Goal: Task Accomplishment & Management: Use online tool/utility

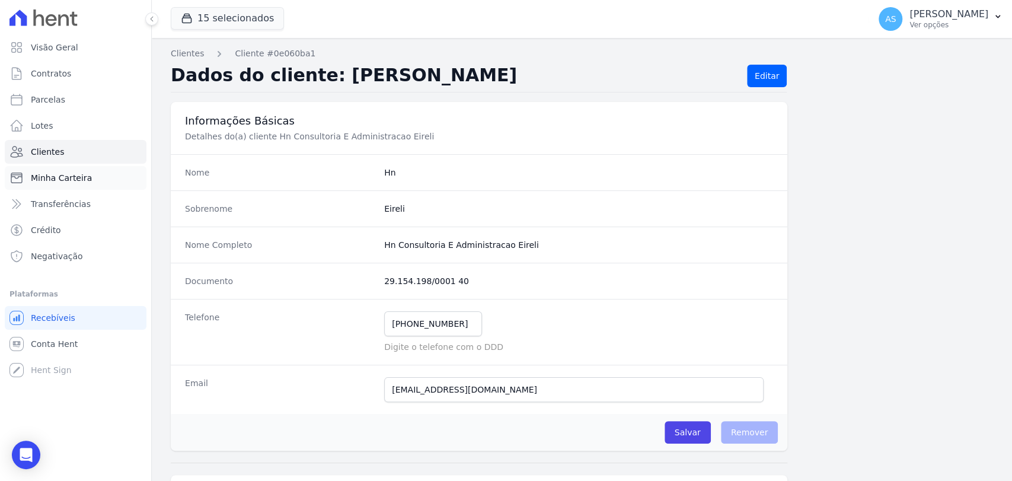
click at [56, 175] on span "Minha Carteira" at bounding box center [61, 178] width 61 height 12
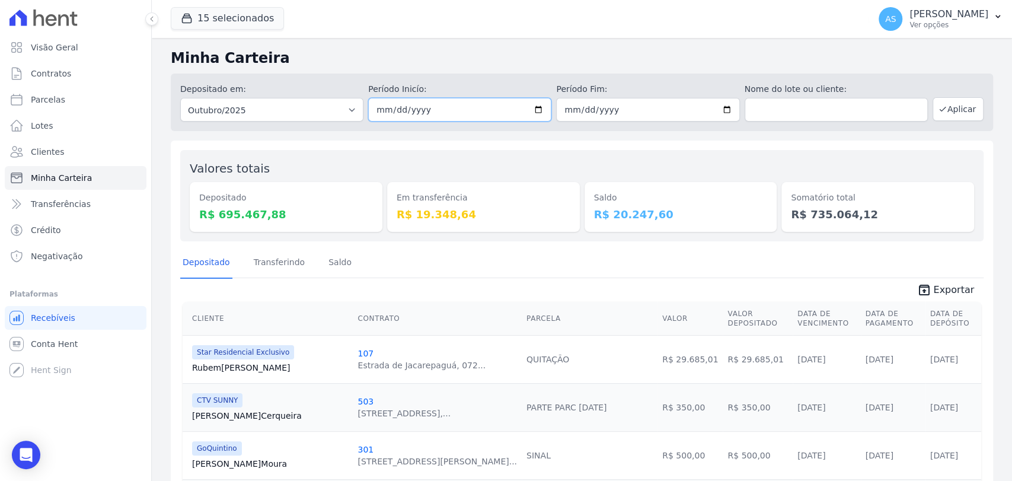
click at [542, 103] on input "[DATE]" at bounding box center [459, 110] width 183 height 24
click at [541, 103] on input "[DATE]" at bounding box center [459, 110] width 183 height 24
click at [533, 112] on input "[DATE]" at bounding box center [459, 110] width 183 height 24
type input "[DATE]"
click at [953, 109] on button "Aplicar" at bounding box center [957, 109] width 51 height 24
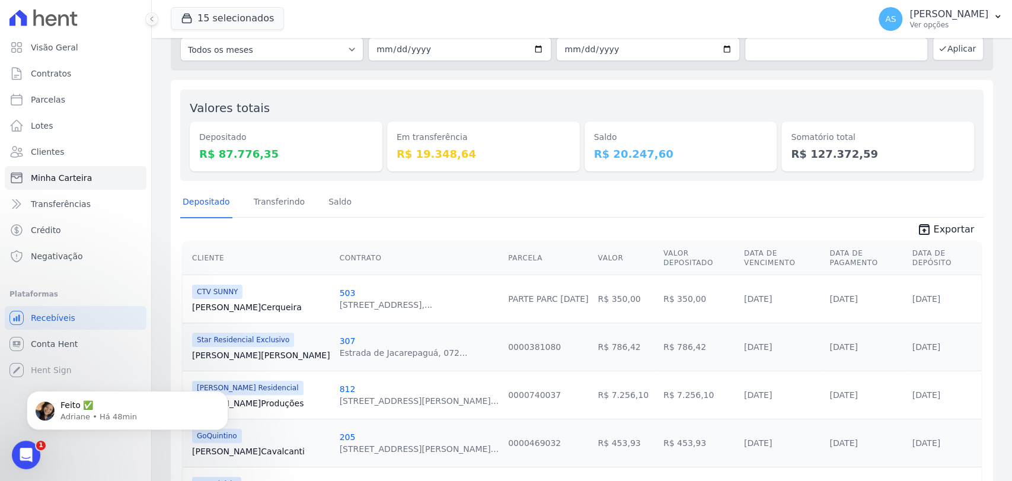
scroll to position [53, 0]
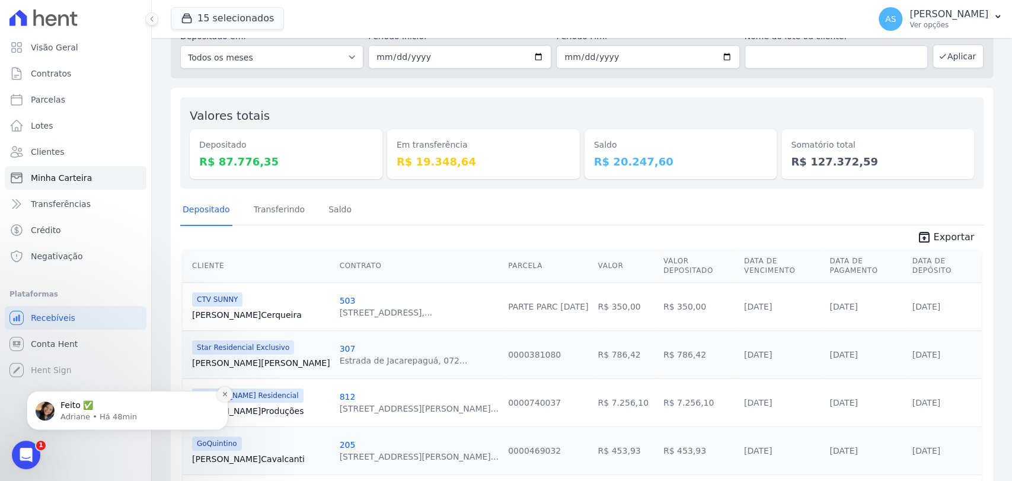
click at [222, 395] on icon "Dismiss notification" at bounding box center [225, 394] width 7 height 7
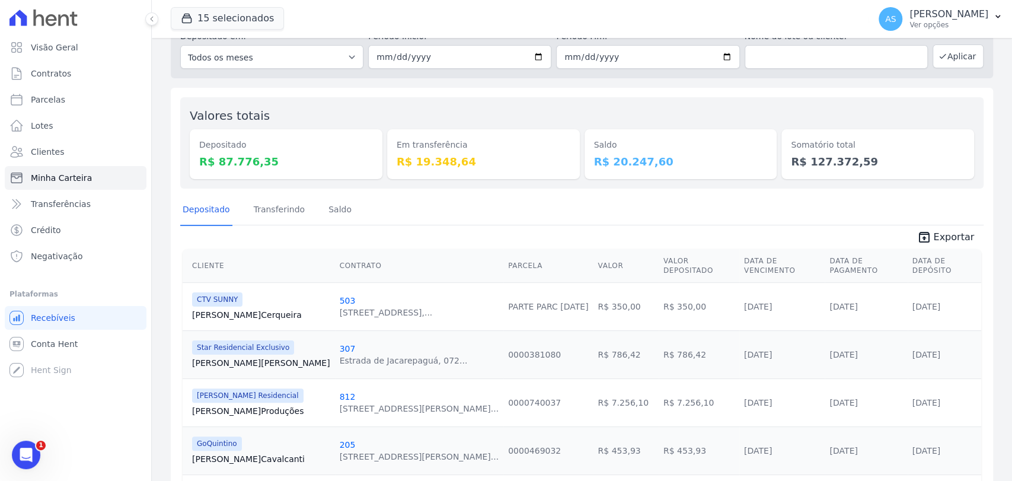
click at [212, 405] on link "Ferreira Produções" at bounding box center [261, 411] width 138 height 12
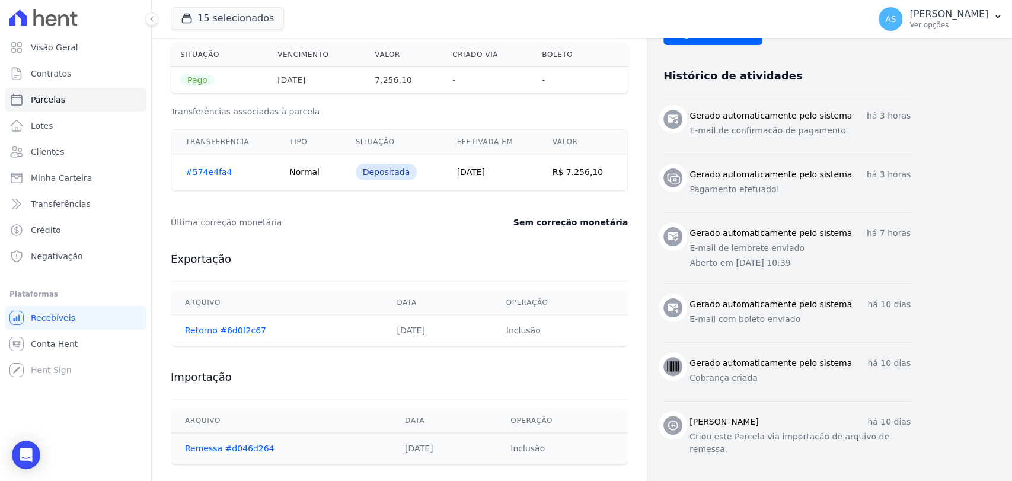
scroll to position [439, 0]
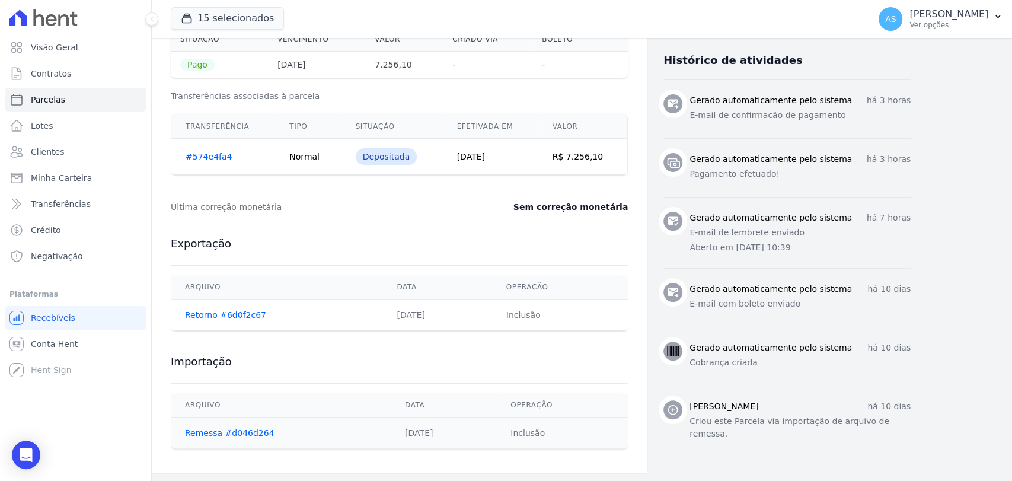
click at [213, 158] on link "#574e4fa4" at bounding box center [209, 156] width 46 height 9
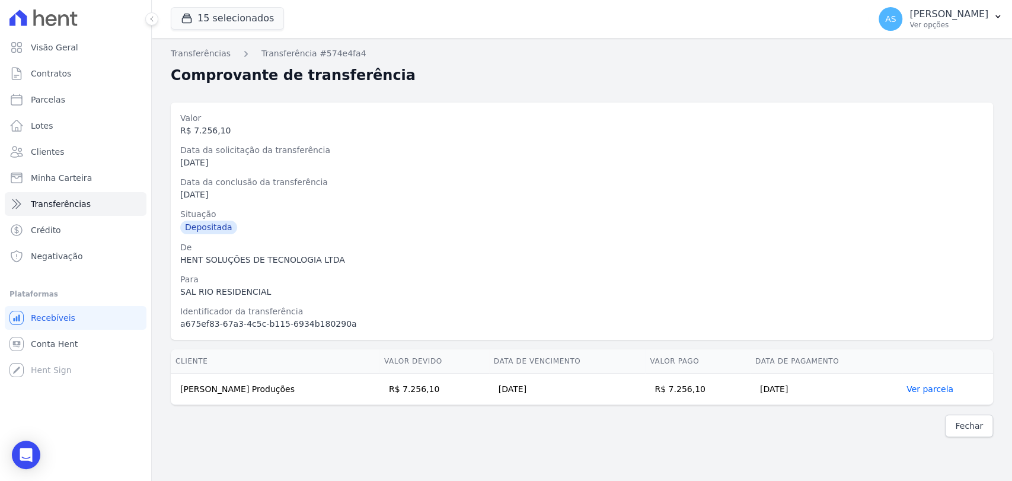
drag, startPoint x: 265, startPoint y: 392, endPoint x: 111, endPoint y: 397, distance: 153.6
click at [111, 397] on div "Visão Geral Contratos Parcelas Lotes Clientes Minha Carteira Transferências Cré…" at bounding box center [506, 240] width 1012 height 481
drag, startPoint x: 190, startPoint y: 377, endPoint x: 212, endPoint y: 379, distance: 22.1
click at [190, 378] on td "Ferreira Machado Produções" at bounding box center [275, 388] width 209 height 31
drag, startPoint x: 288, startPoint y: 393, endPoint x: 172, endPoint y: 389, distance: 115.6
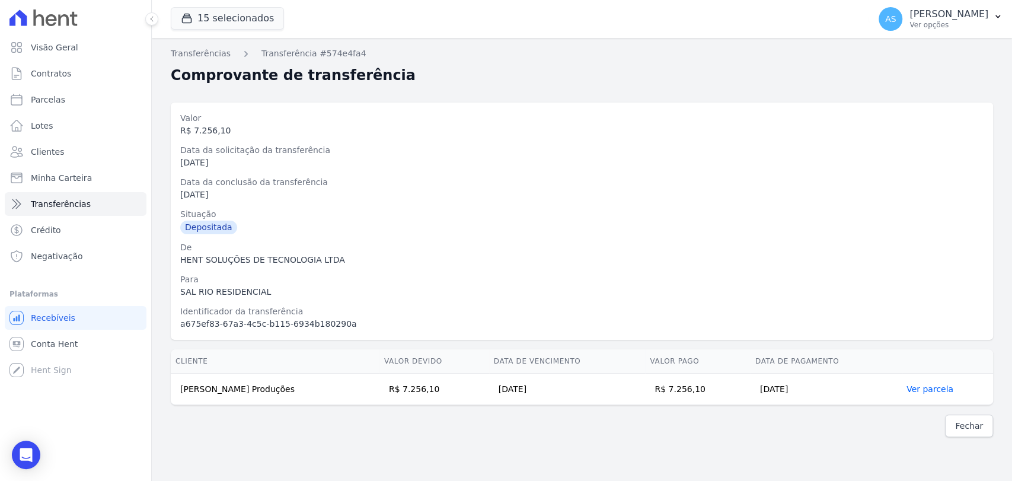
click at [172, 389] on td "Ferreira Machado Produções" at bounding box center [275, 388] width 209 height 31
copy td "Ferreira Machado Produções"
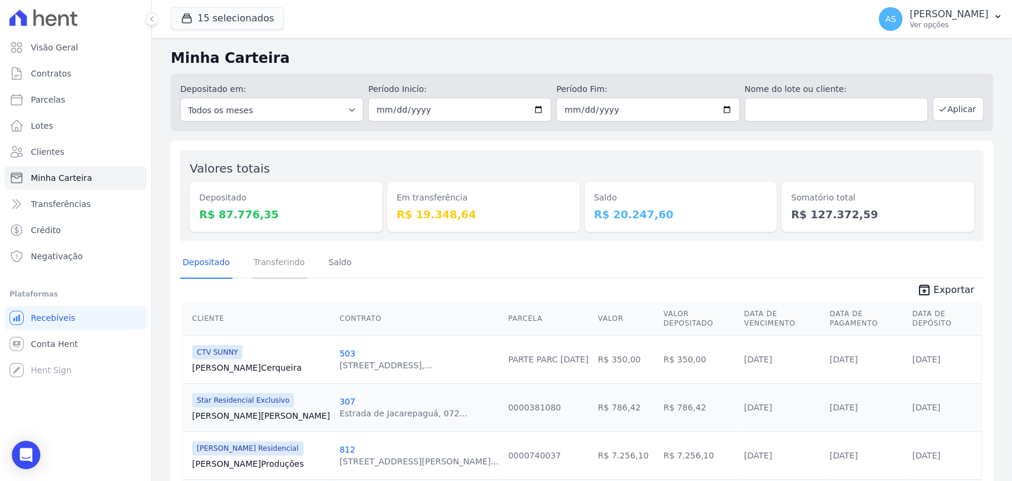
click at [266, 258] on link "Transferindo" at bounding box center [279, 263] width 56 height 31
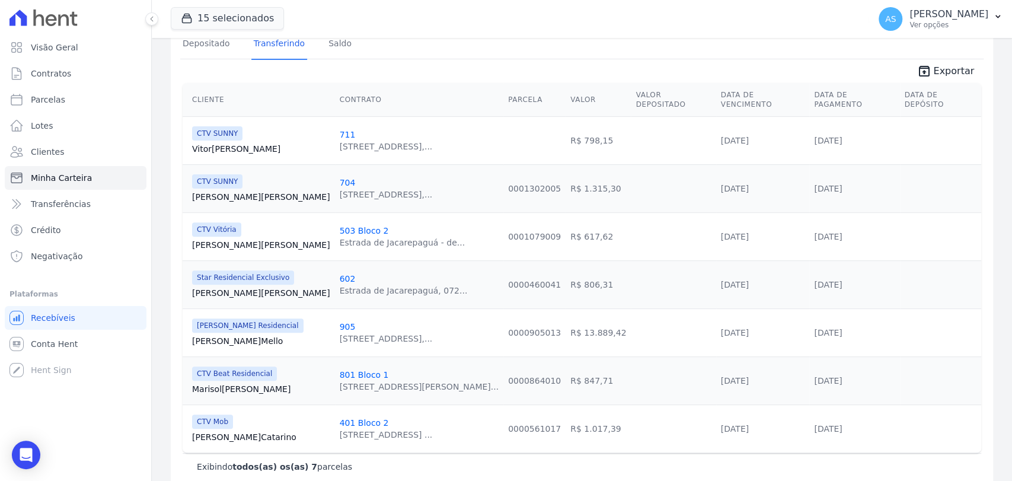
scroll to position [228, 0]
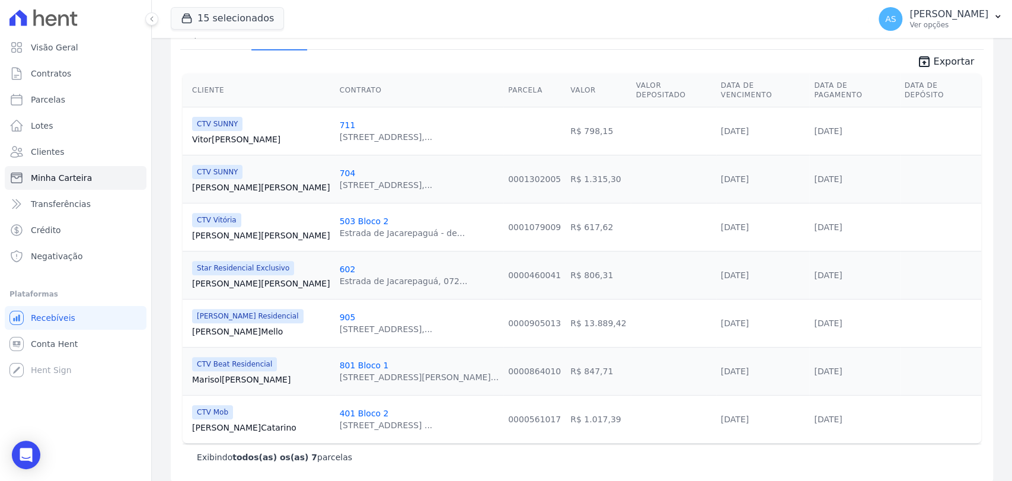
drag, startPoint x: 557, startPoint y: 263, endPoint x: 446, endPoint y: 266, distance: 111.5
click at [446, 266] on tr "Star Residencial Exclusivo Rodrigo Cassimiro 602 Estrada de Jacarepaguá, 072...…" at bounding box center [582, 275] width 798 height 48
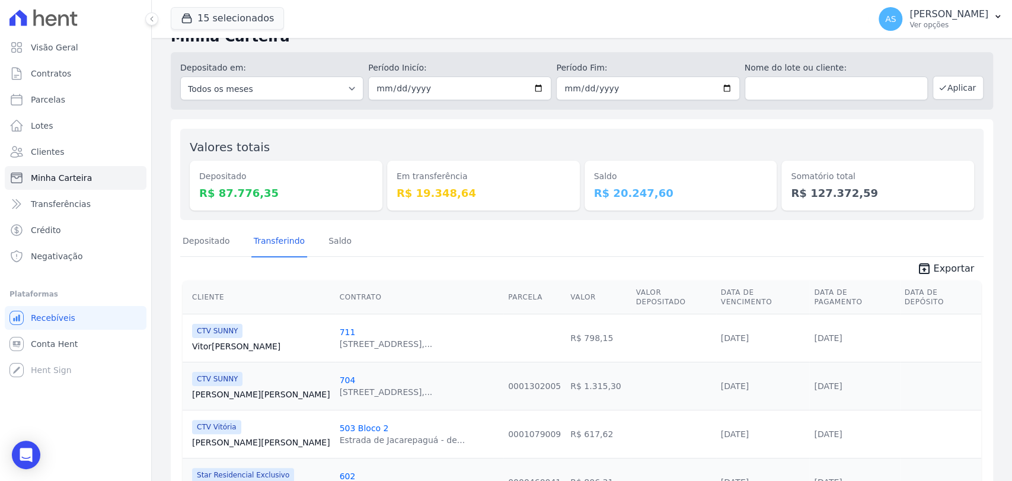
scroll to position [0, 0]
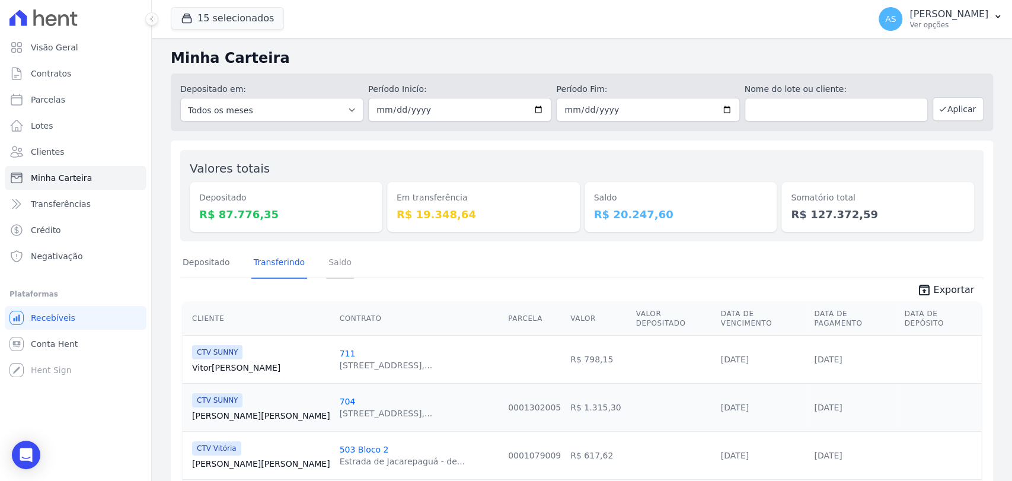
click at [327, 260] on link "Saldo" at bounding box center [340, 263] width 28 height 31
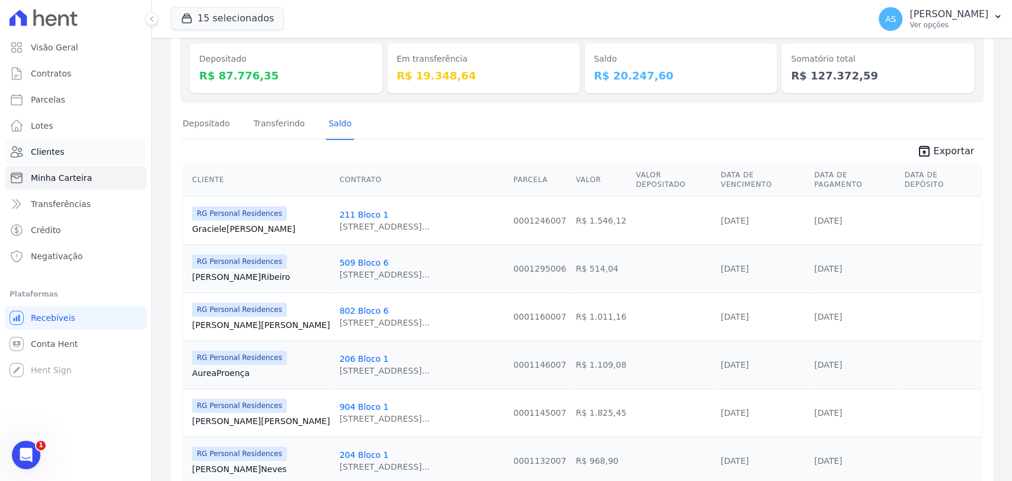
click at [50, 151] on span "Clientes" at bounding box center [47, 152] width 33 height 12
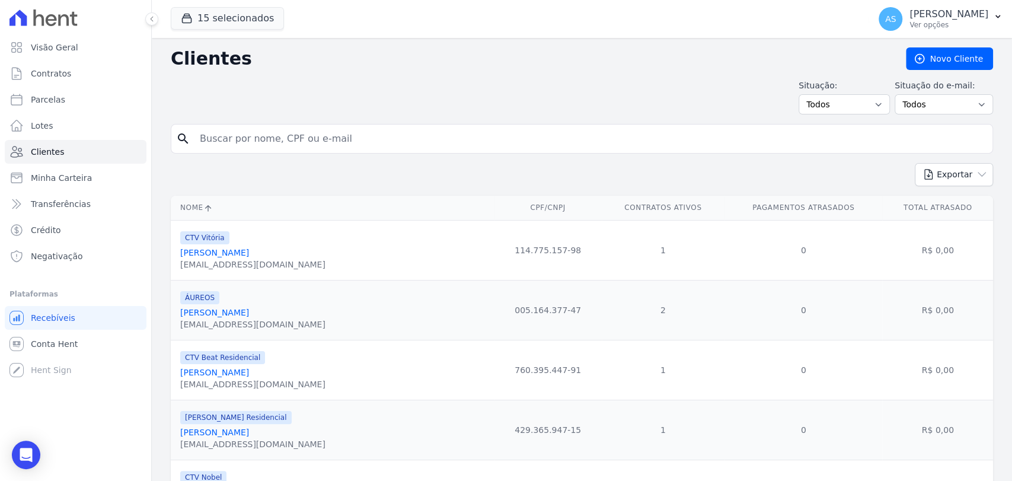
click at [229, 133] on input "search" at bounding box center [590, 139] width 795 height 24
paste input "Bruno Pagotto Manzano"
type input "Bruno Pagotto Manzano"
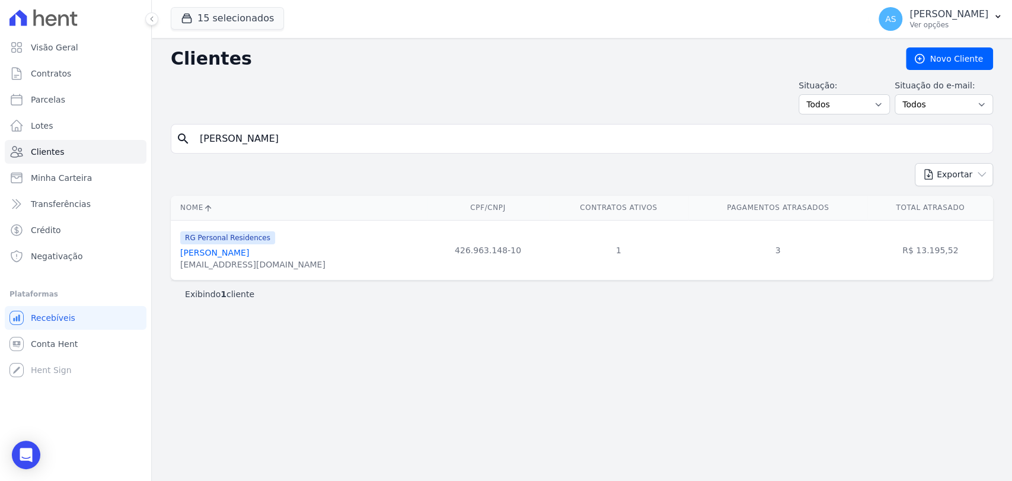
click at [223, 253] on link "Bruno Pagotto Manzano" at bounding box center [214, 252] width 69 height 9
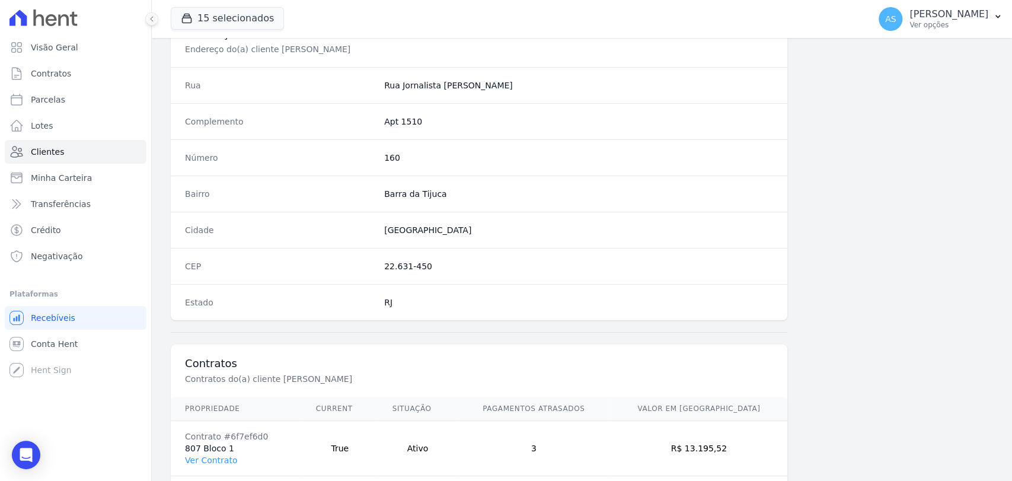
scroll to position [626, 0]
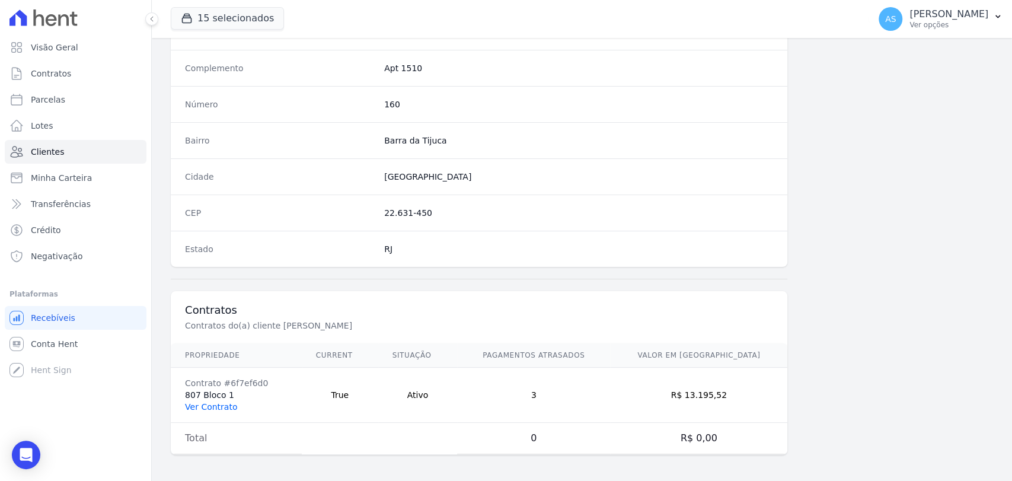
click at [196, 405] on link "Ver Contrato" at bounding box center [211, 406] width 52 height 9
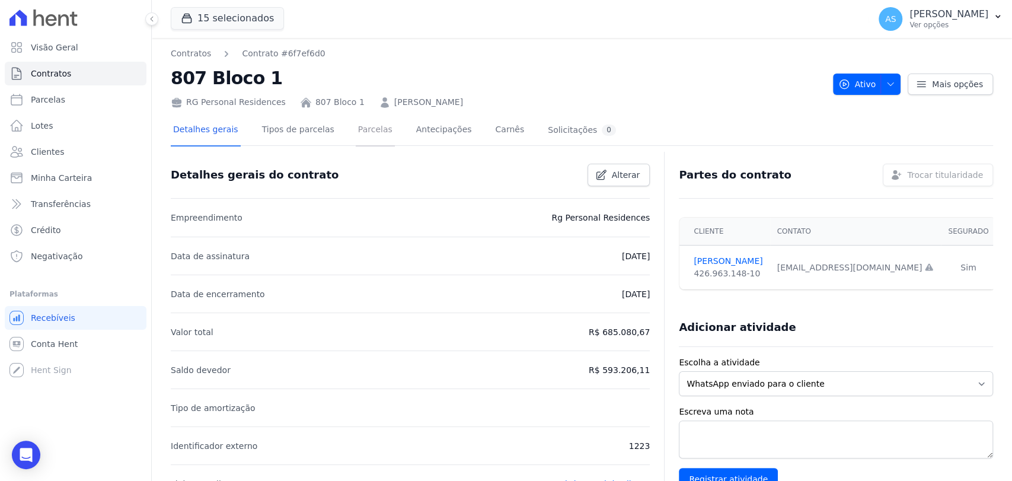
click at [357, 124] on link "Parcelas" at bounding box center [375, 130] width 39 height 31
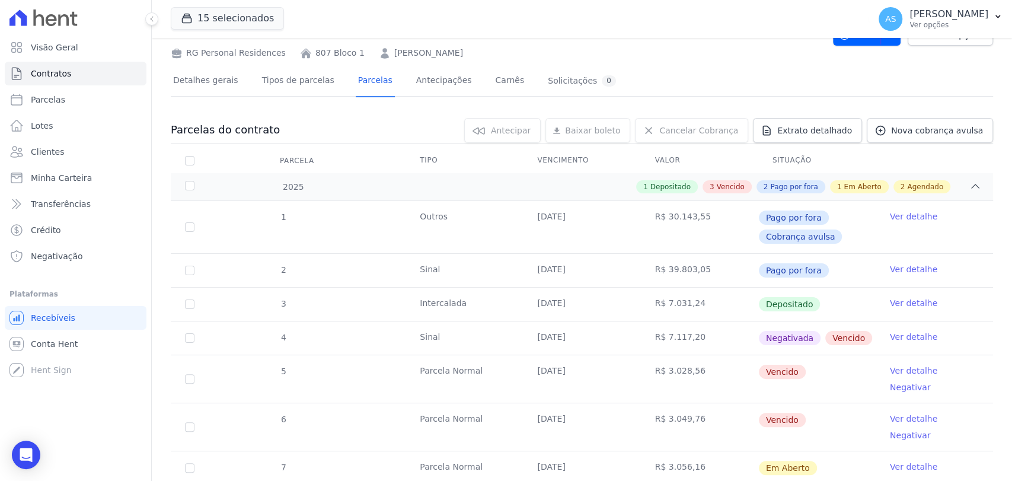
scroll to position [132, 0]
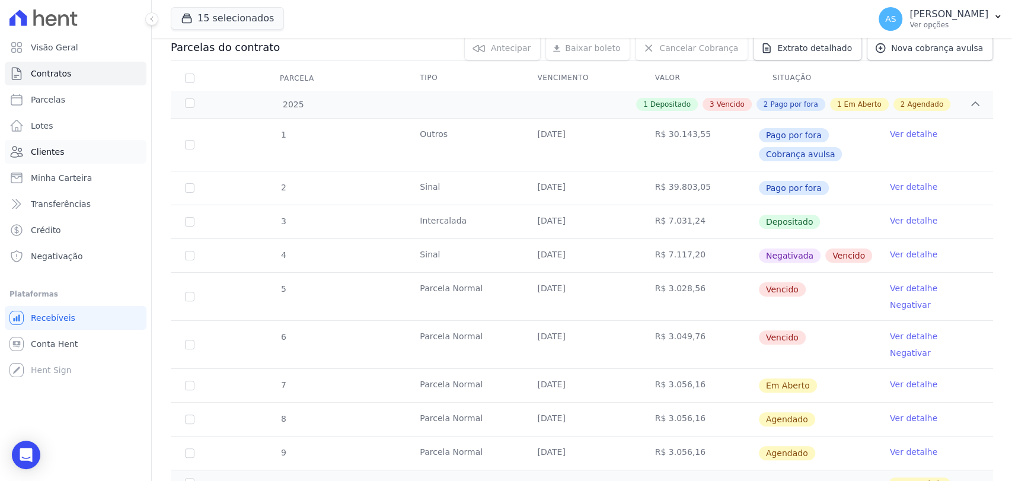
click at [46, 150] on span "Clientes" at bounding box center [47, 152] width 33 height 12
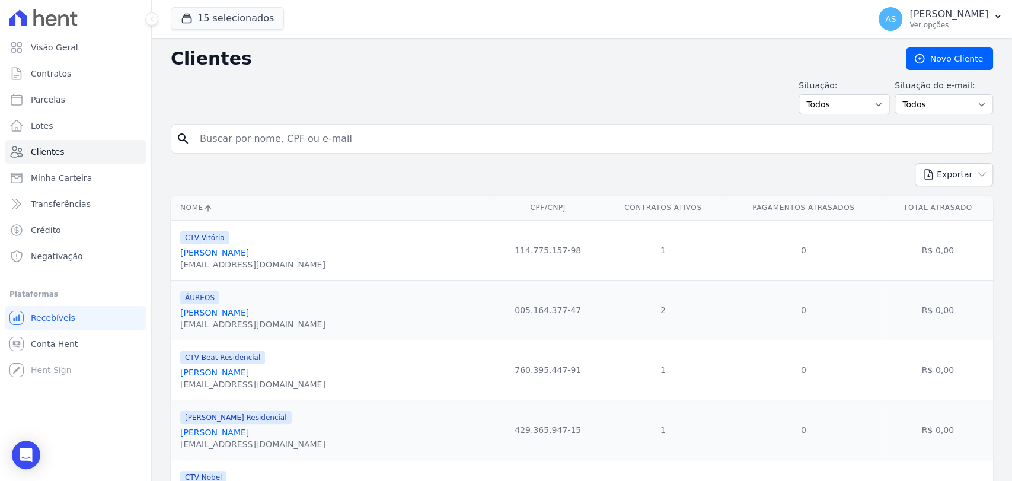
click at [219, 137] on input "search" at bounding box center [590, 139] width 795 height 24
paste input "Fernando De Araujo Santiago"
type input "Fernando De Araujo Santiago"
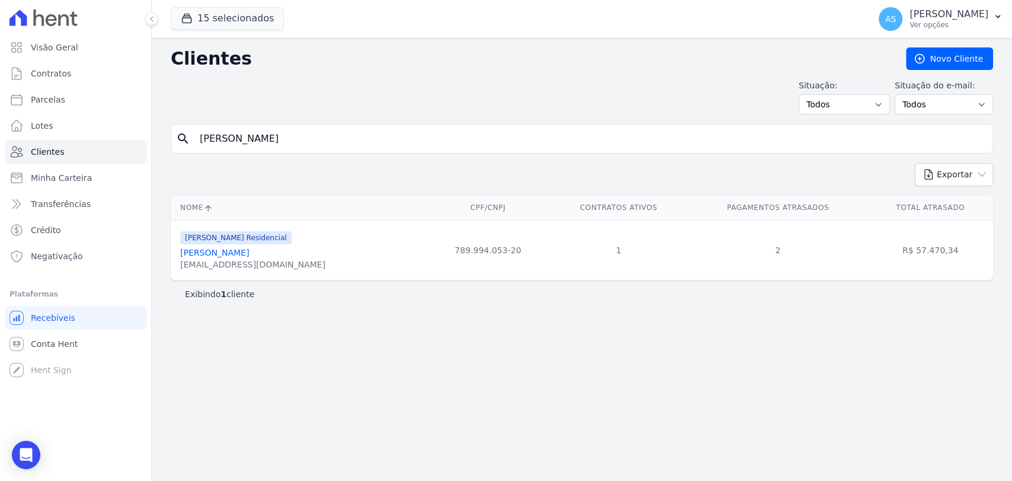
click at [231, 253] on link "Fernando De Araujo Santiago" at bounding box center [214, 252] width 69 height 9
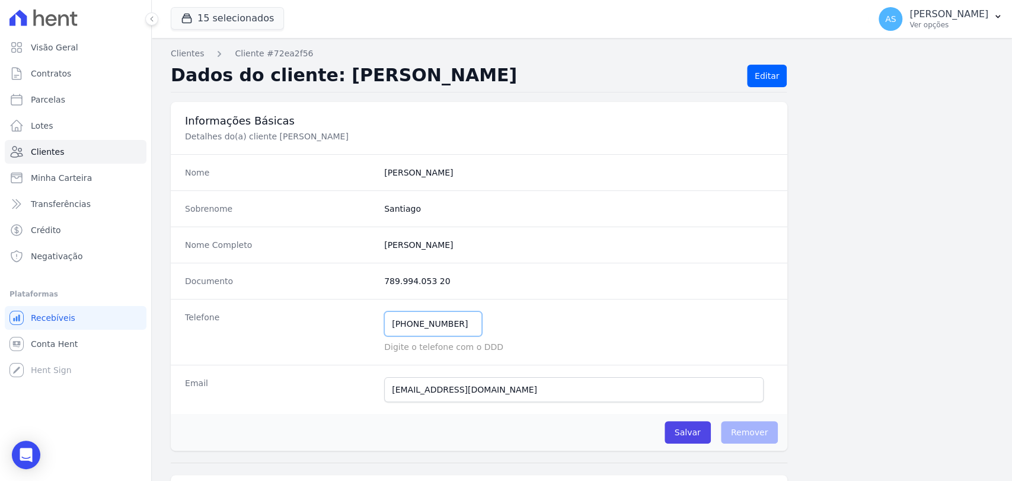
drag, startPoint x: 456, startPoint y: 327, endPoint x: 261, endPoint y: 340, distance: 195.5
click at [261, 340] on div "Telefone (21) 97288-9569 Mensagem de SMS ainda não enviada.. Mensagem de Whatsa…" at bounding box center [479, 332] width 616 height 66
drag, startPoint x: 499, startPoint y: 243, endPoint x: 343, endPoint y: 257, distance: 157.1
click at [343, 257] on div "Nome Completo Fernando De Araujo Santiago" at bounding box center [479, 244] width 616 height 36
copy div "Fernando De Araujo Santiago"
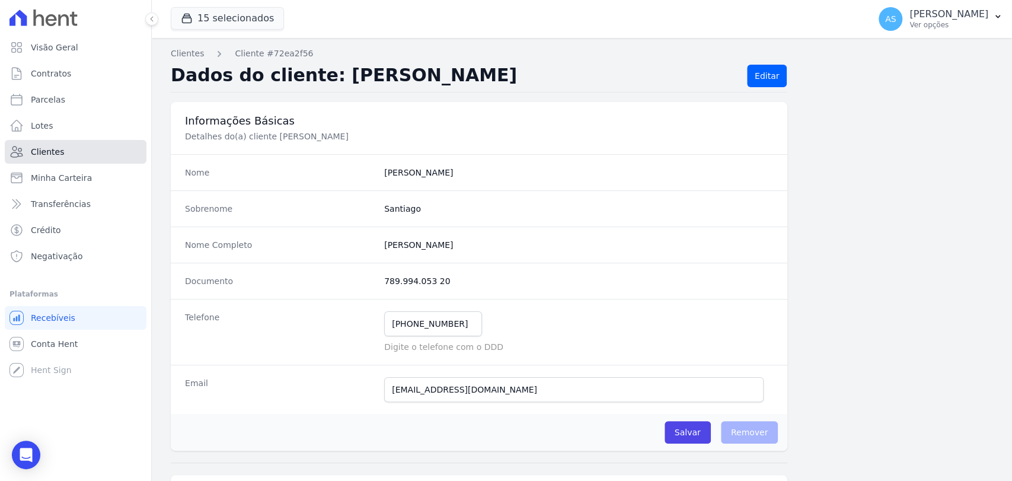
click at [43, 151] on span "Clientes" at bounding box center [47, 152] width 33 height 12
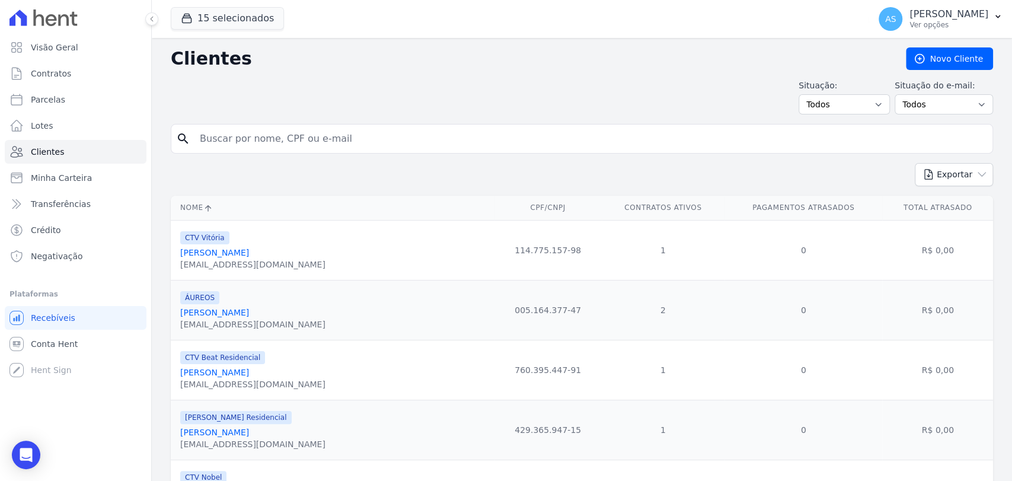
click at [239, 139] on input "search" at bounding box center [590, 139] width 795 height 24
paste input "Vinicius da Silva Ferreira"
type input "Vinicius da Silva Ferreira"
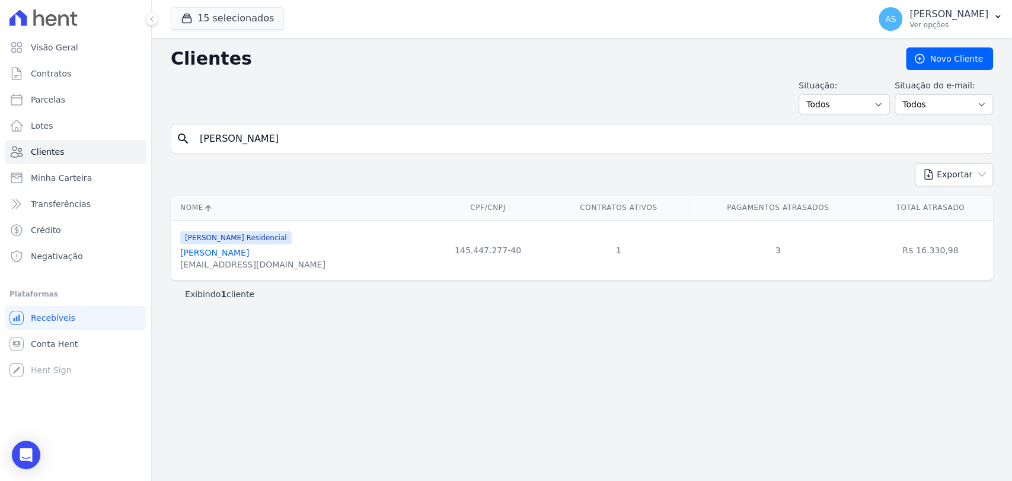
click at [232, 251] on link "Vinicius Da Silva Ferreira" at bounding box center [214, 252] width 69 height 9
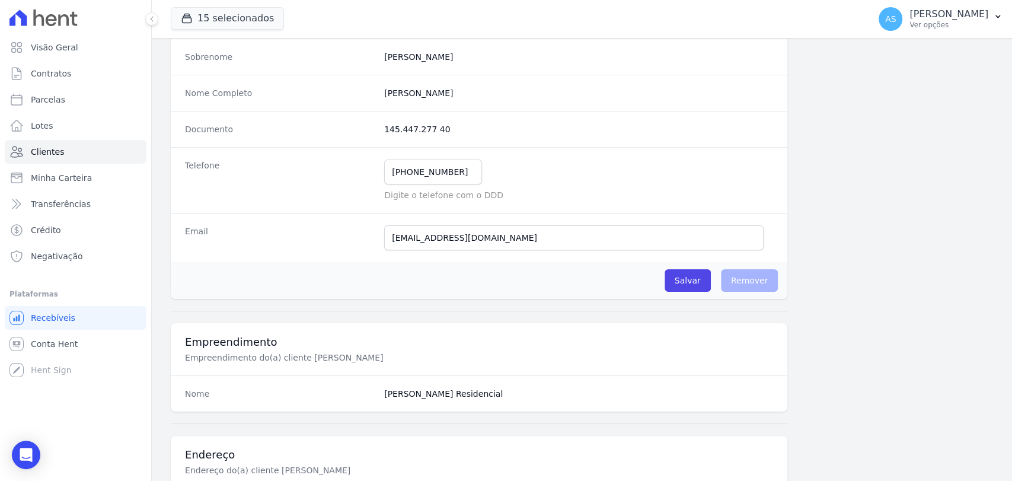
scroll to position [197, 0]
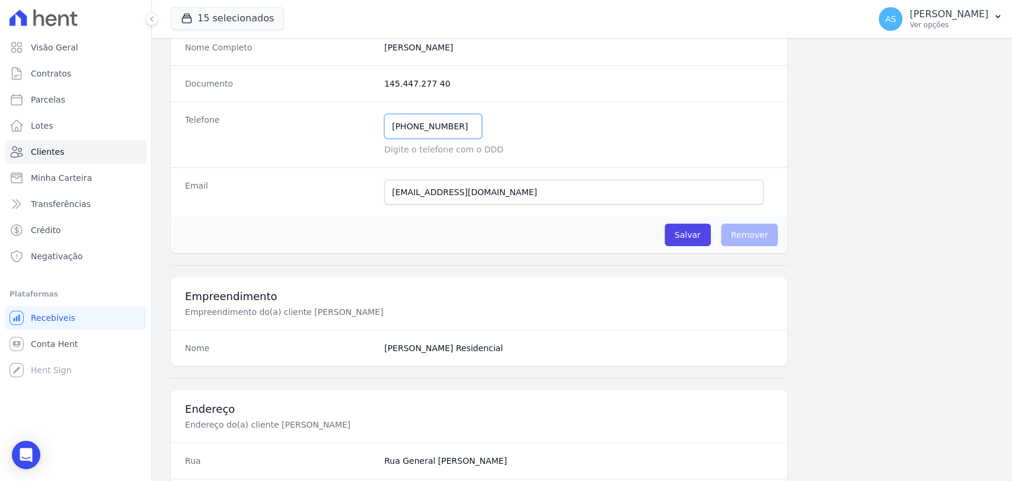
drag, startPoint x: 456, startPoint y: 124, endPoint x: 305, endPoint y: 133, distance: 151.4
click at [305, 133] on div "Telefone (21) 96425-6905 Mensagem de SMS ainda não enviada.. Mensagem de Whatsa…" at bounding box center [479, 134] width 616 height 66
click at [37, 152] on span "Clientes" at bounding box center [47, 152] width 33 height 12
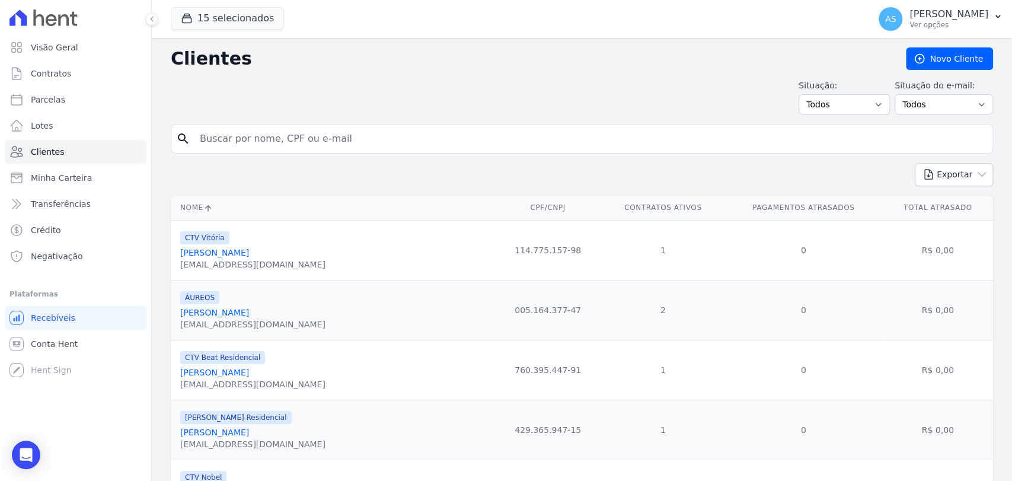
click at [215, 139] on input "search" at bounding box center [590, 139] width 795 height 24
paste input "(21) 96425-6905"
type input "(21) 96425-6905"
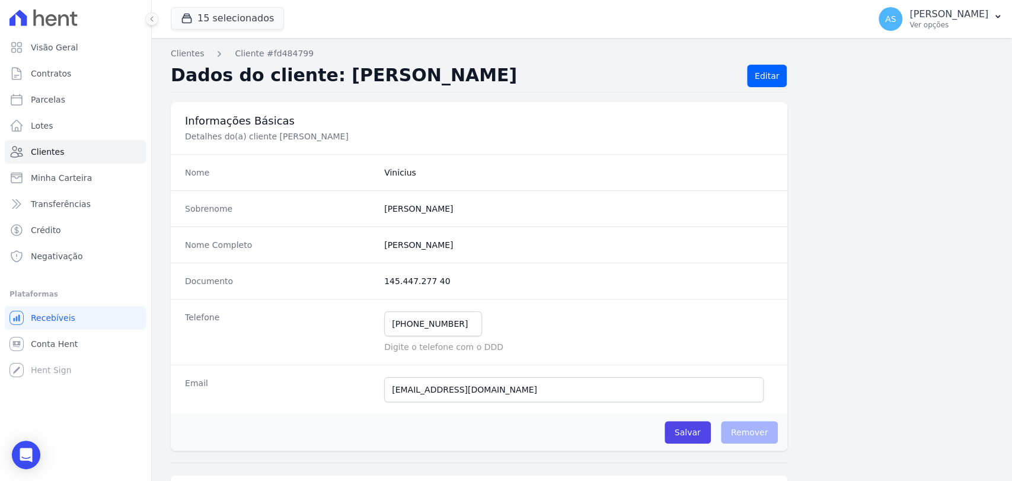
drag, startPoint x: 474, startPoint y: 240, endPoint x: 320, endPoint y: 237, distance: 153.6
click at [320, 237] on div "Nome Completo Vinicius Da Silva Ferreira" at bounding box center [479, 244] width 616 height 36
copy div "Vinicius Da Silva Ferreira"
click at [50, 153] on span "Clientes" at bounding box center [47, 152] width 33 height 12
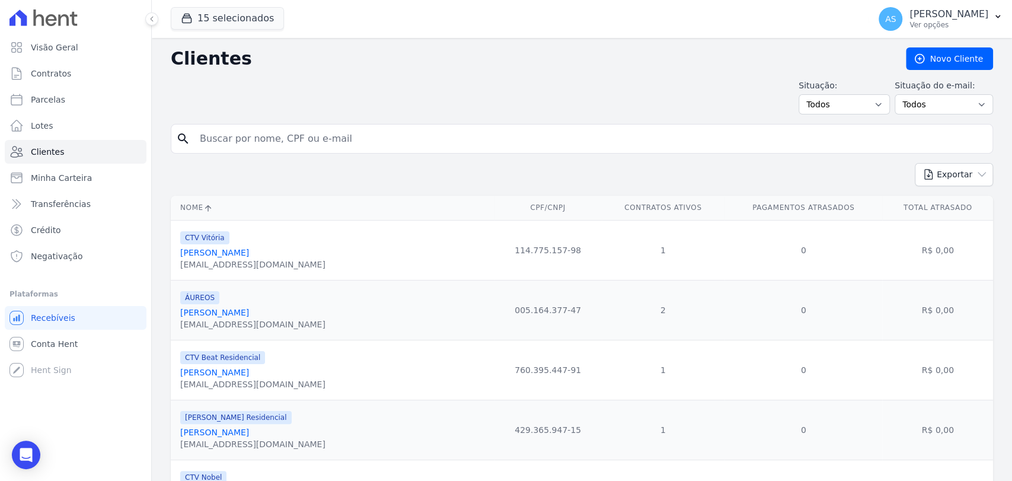
click at [305, 138] on input "search" at bounding box center [590, 139] width 795 height 24
paste input "Fabricio Panichi Neia"
type input "Fabricio Panichi Neia"
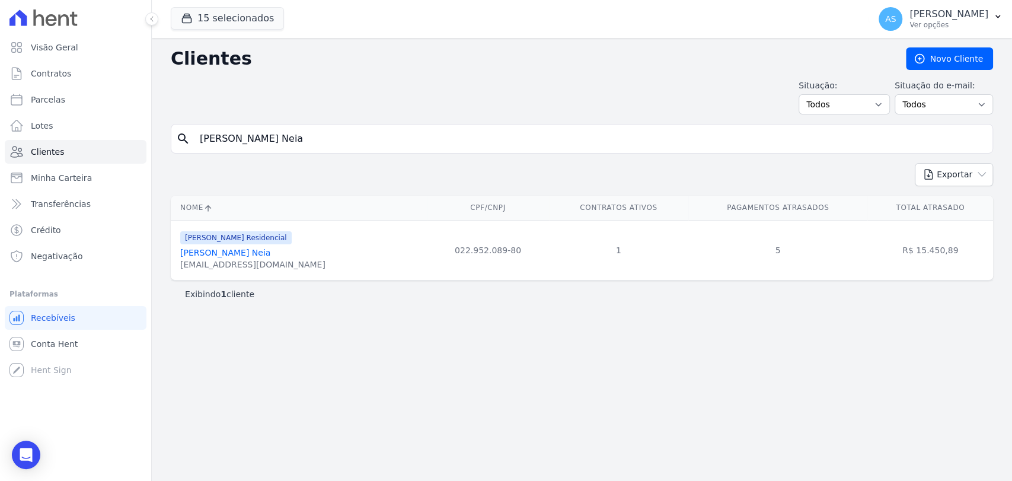
click at [232, 253] on link "Fabricio Panichi Neia" at bounding box center [225, 252] width 90 height 9
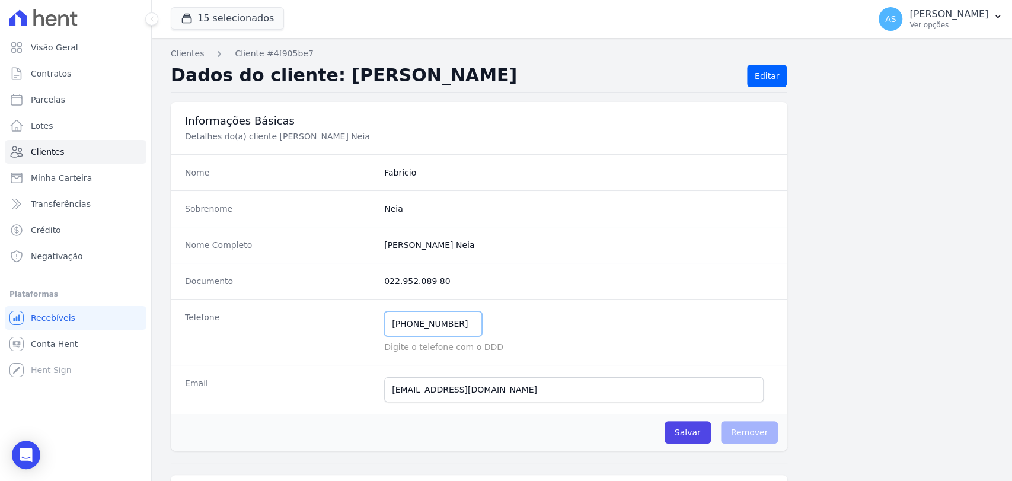
drag, startPoint x: 458, startPoint y: 318, endPoint x: 321, endPoint y: 328, distance: 137.3
click at [321, 328] on div "Telefone (12) 98139-1046 Mensagem de SMS ainda não enviada.. Mensagem de Whatsa…" at bounding box center [479, 332] width 616 height 66
drag, startPoint x: 436, startPoint y: 245, endPoint x: 346, endPoint y: 255, distance: 90.1
click at [346, 255] on div "Nome Completo Fabricio Panichi Neia" at bounding box center [479, 244] width 616 height 36
copy div "Fabricio Panichi Neia"
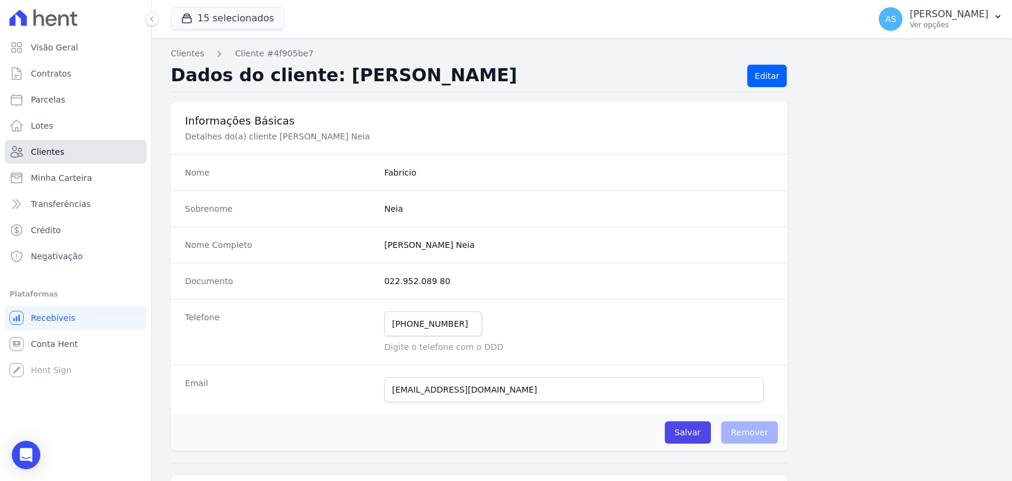
click at [40, 155] on span "Clientes" at bounding box center [47, 152] width 33 height 12
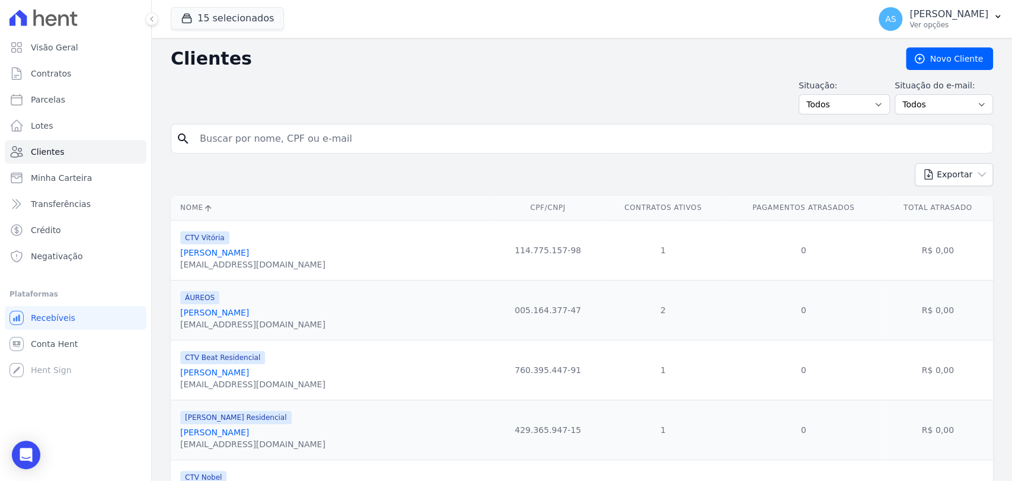
click at [315, 134] on input "search" at bounding box center [590, 139] width 795 height 24
paste input "Fabiola da Costa Vicente da Silva"
type input "Fabiola da Costa Vicente da Silva"
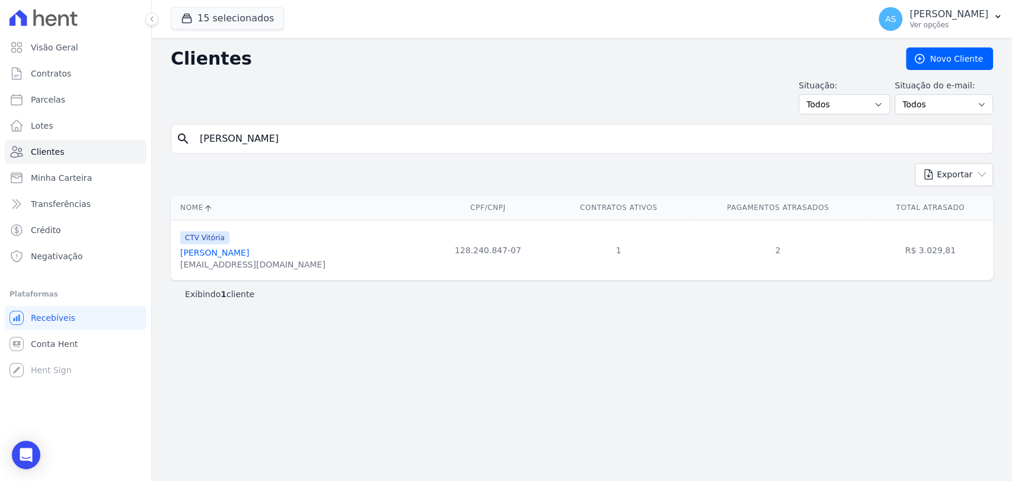
click at [249, 251] on link "Fabiola Da Costa Vicente Da Silva" at bounding box center [214, 252] width 69 height 9
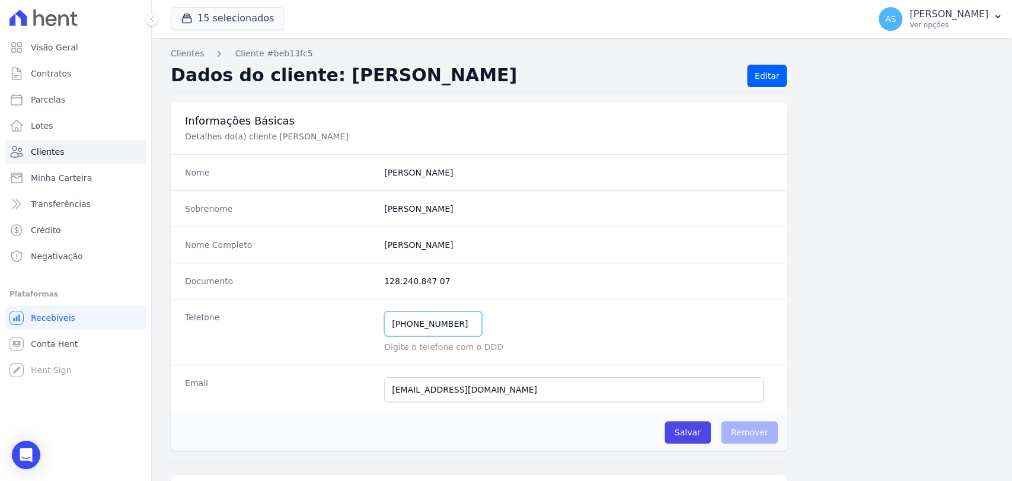
drag, startPoint x: 455, startPoint y: 324, endPoint x: 366, endPoint y: 327, distance: 89.0
click at [366, 327] on div "Telefone (21) 96734-8263 Mensagem de SMS ainda não enviada.. Mensagem de Whatsa…" at bounding box center [479, 332] width 616 height 66
click at [42, 152] on span "Clientes" at bounding box center [47, 152] width 33 height 12
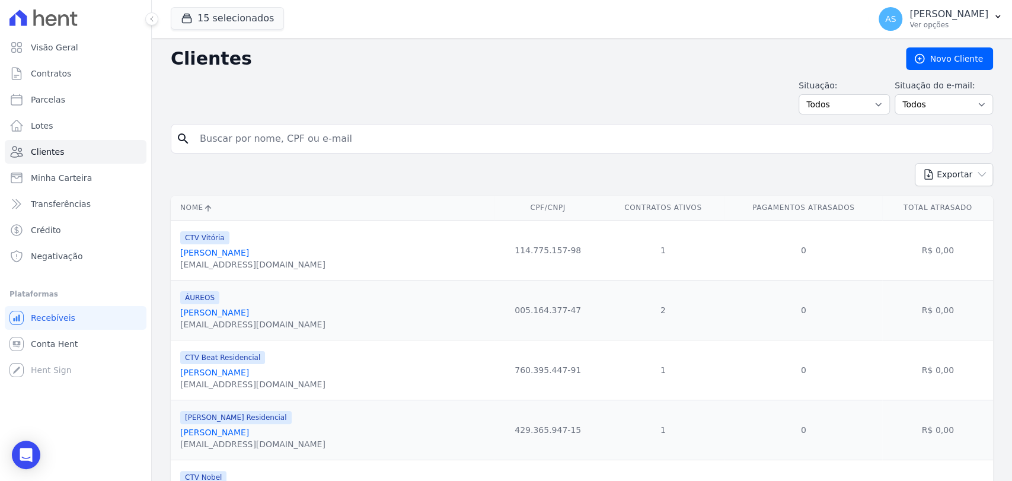
click at [254, 142] on input "search" at bounding box center [590, 139] width 795 height 24
paste input "Aldo Luiz Andrade Cabral"
type input "Aldo Luiz Andrade Cabral"
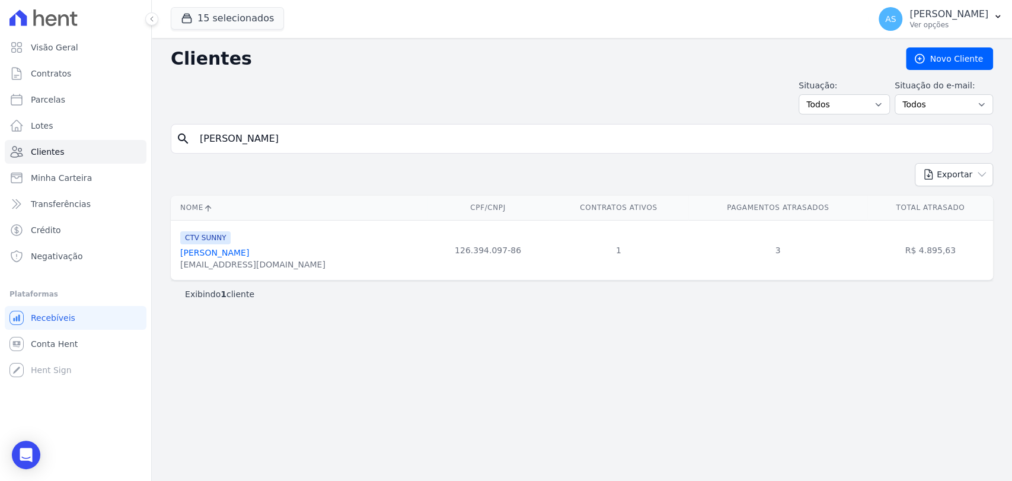
click at [232, 248] on link "Aldo Luiz Andrade Cabral" at bounding box center [214, 252] width 69 height 9
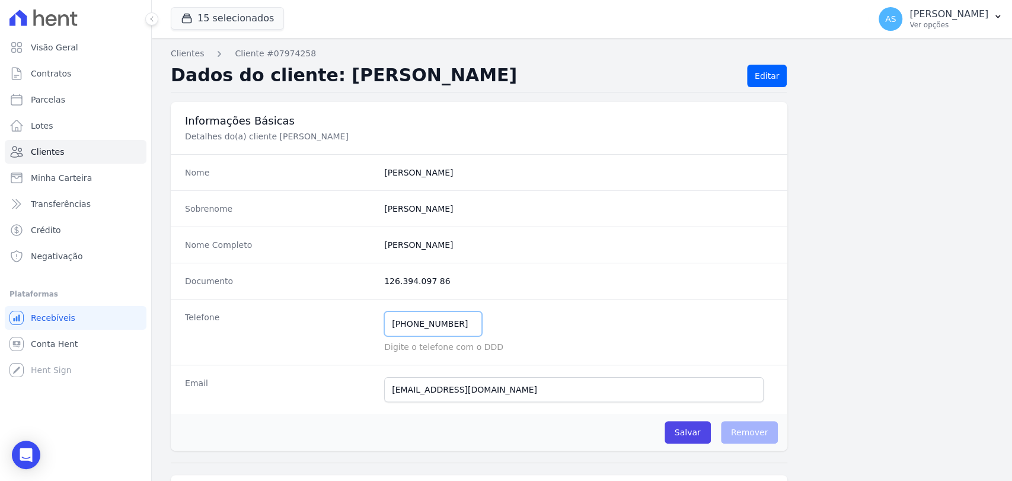
drag, startPoint x: 461, startPoint y: 323, endPoint x: 281, endPoint y: 324, distance: 179.6
click at [281, 324] on div "Telefone (21) 96871-3459 Mensagem de SMS ainda não enviada.. Mensagem de Whatsa…" at bounding box center [479, 332] width 616 height 66
click at [49, 153] on span "Clientes" at bounding box center [47, 152] width 33 height 12
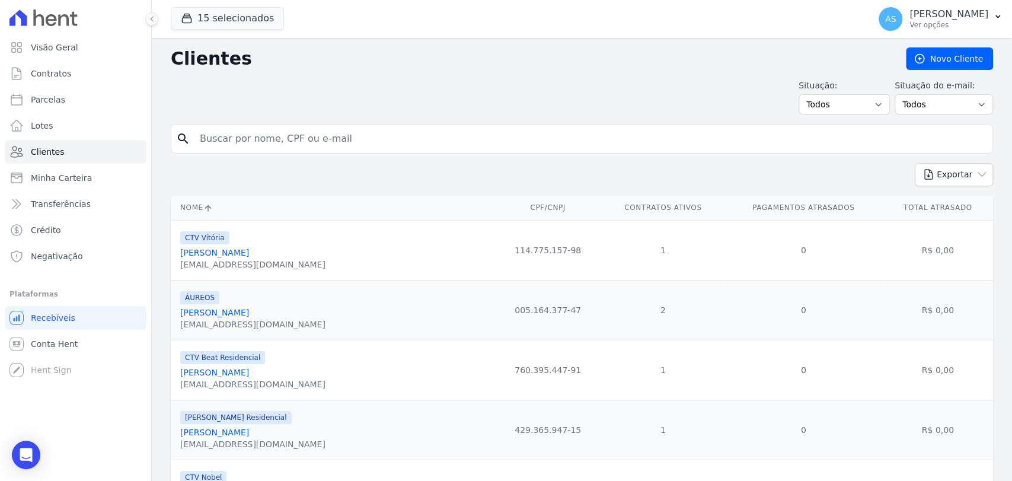
click at [242, 138] on input "search" at bounding box center [590, 139] width 795 height 24
paste input "Roberto Guilianello Filhagoza"
type input "Roberto Guilianello Filhagoza"
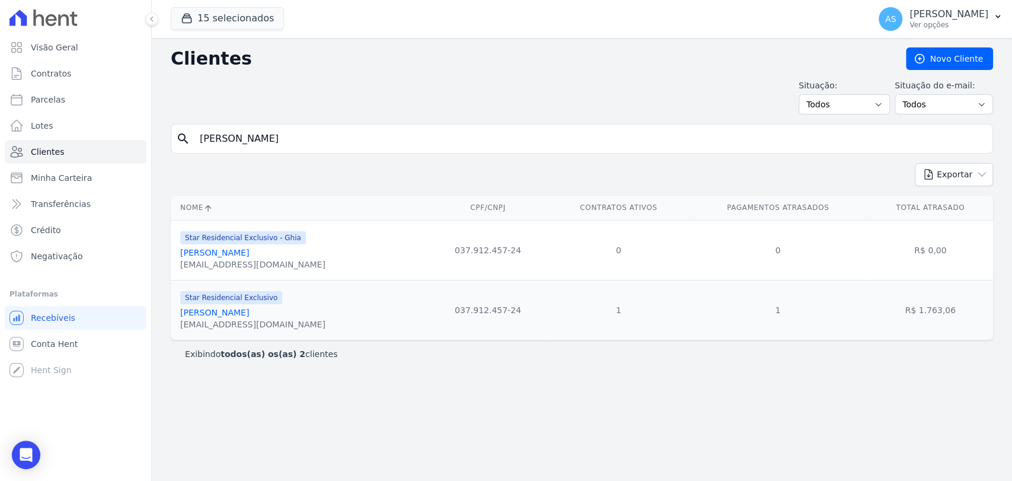
click at [231, 314] on link "Roberto Guilianello Filhagoza" at bounding box center [214, 312] width 69 height 9
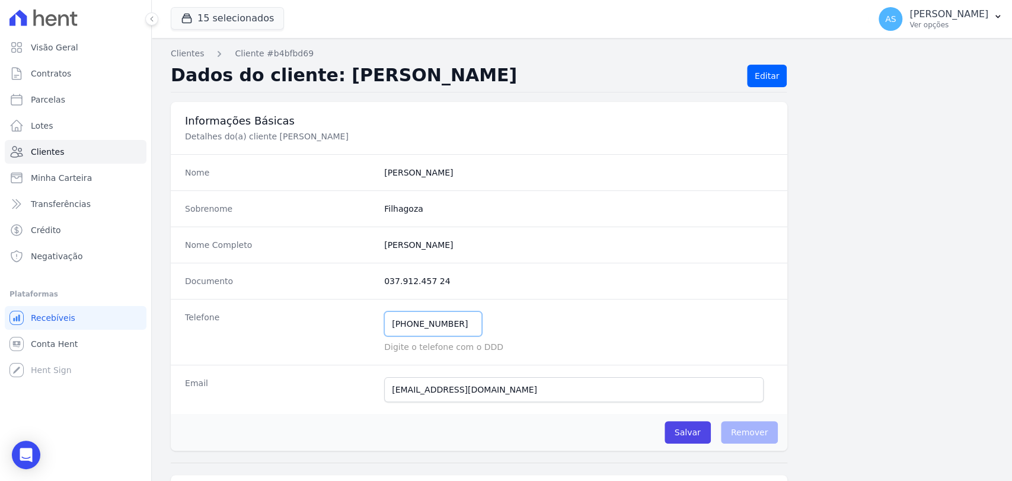
drag, startPoint x: 461, startPoint y: 322, endPoint x: 334, endPoint y: 331, distance: 127.1
click at [334, 331] on div "Telefone (21) 99974-2547 Mensagem de SMS ainda não enviada.. Mensagem de Whatsa…" at bounding box center [479, 332] width 616 height 66
click at [64, 175] on span "Minha Carteira" at bounding box center [61, 178] width 61 height 12
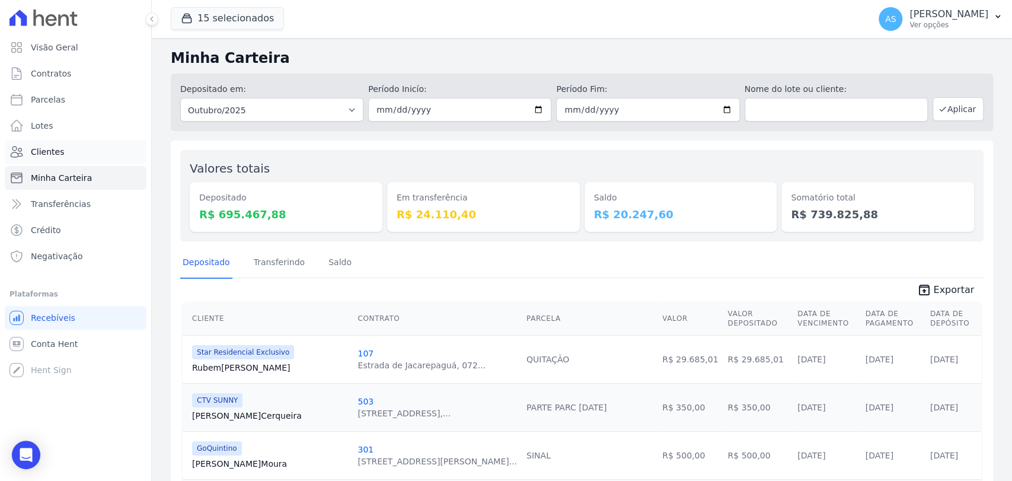
click at [46, 153] on span "Clientes" at bounding box center [47, 152] width 33 height 12
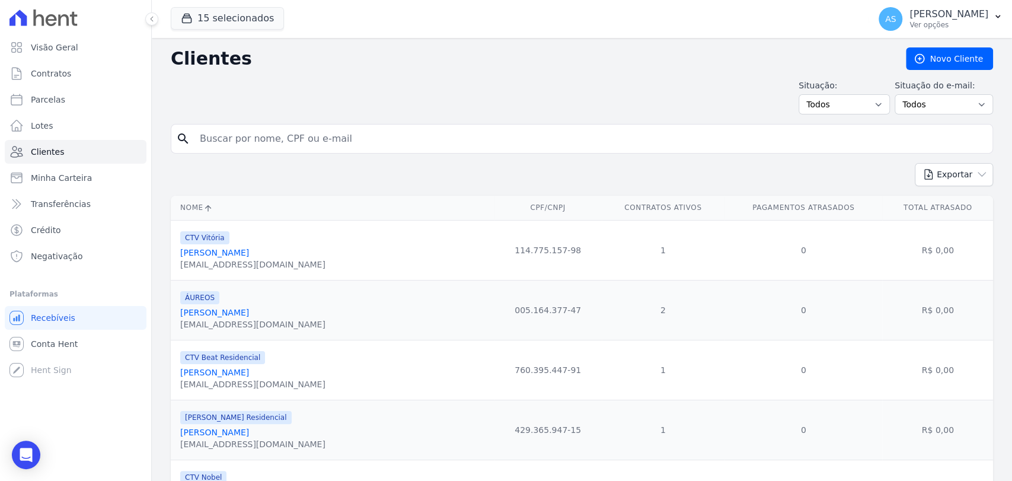
click at [242, 136] on input "search" at bounding box center [590, 139] width 795 height 24
paste input "Paulo Roberto dos Santos Felicissimo de Moura"
type input "Paulo Roberto dos Santos Felicissimo de Moura"
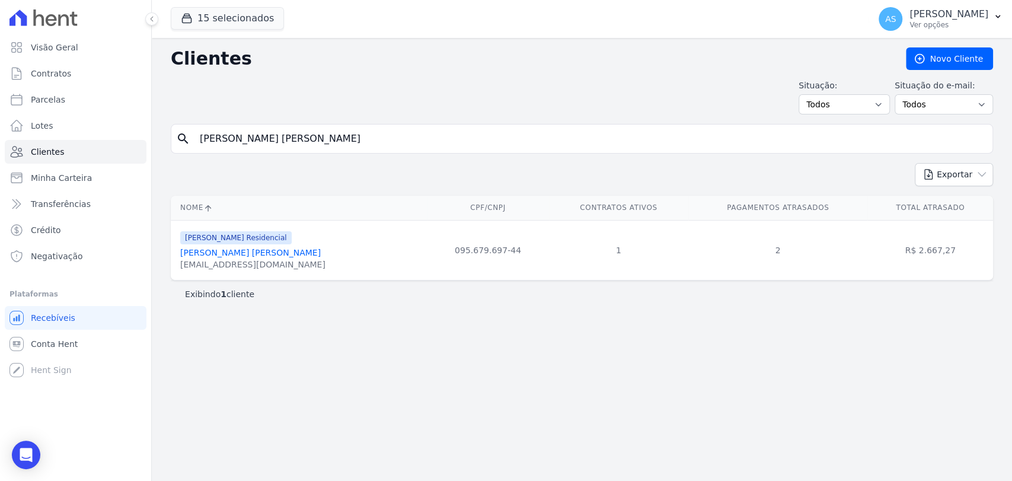
click at [225, 253] on link "Paulo Roberto Dos Santos Felicissimo De Moura" at bounding box center [250, 252] width 140 height 9
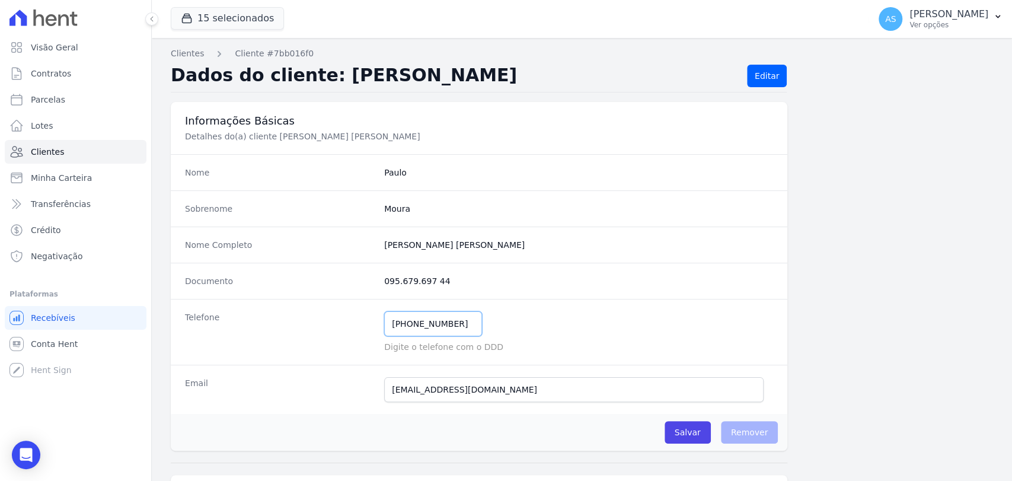
drag, startPoint x: 458, startPoint y: 323, endPoint x: 330, endPoint y: 327, distance: 128.1
click at [330, 327] on div "Telefone (21) 99932-7535 Mensagem de SMS ainda não enviada.. Mensagem de Whatsa…" at bounding box center [479, 332] width 616 height 66
click at [47, 154] on span "Clientes" at bounding box center [47, 152] width 33 height 12
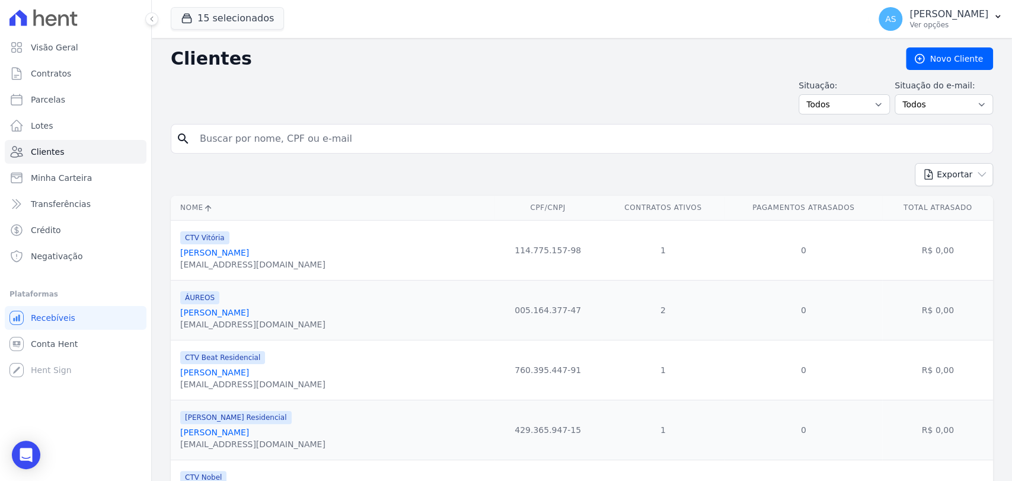
click at [224, 137] on input "search" at bounding box center [590, 139] width 795 height 24
paste input "Ana Claudia Gomes Borges"
type input "Ana Claudia Gomes Borges"
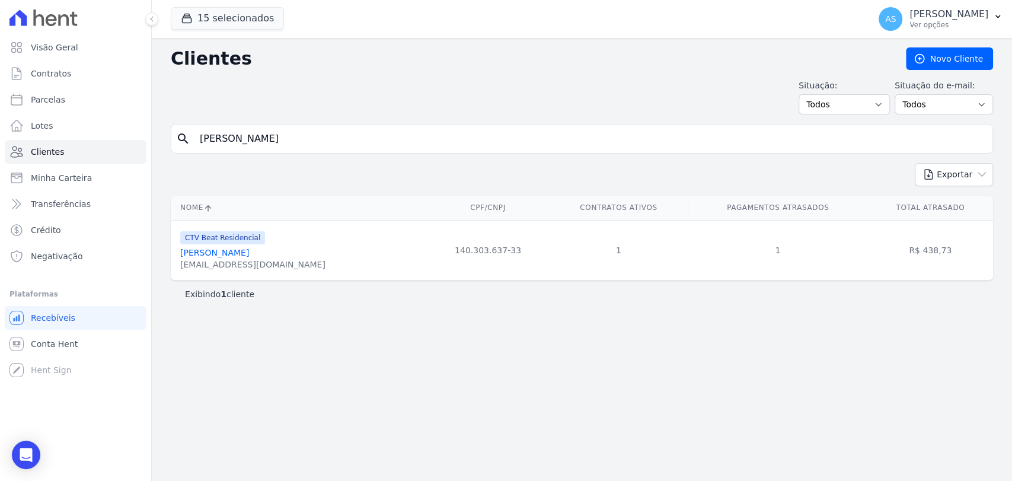
click at [229, 252] on link "Ana Claudia Gomes Borges" at bounding box center [214, 252] width 69 height 9
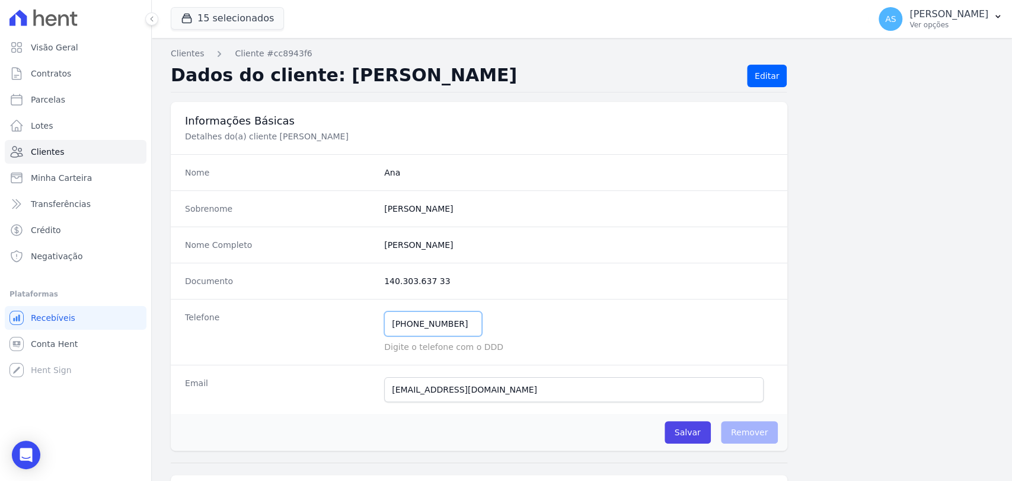
drag, startPoint x: 460, startPoint y: 327, endPoint x: 312, endPoint y: 325, distance: 148.2
click at [312, 325] on div "Telefone (21) 97036-8307 Mensagem de SMS ainda não enviada.. Mensagem de Whatsa…" at bounding box center [479, 332] width 616 height 66
click at [43, 149] on span "Clientes" at bounding box center [47, 152] width 33 height 12
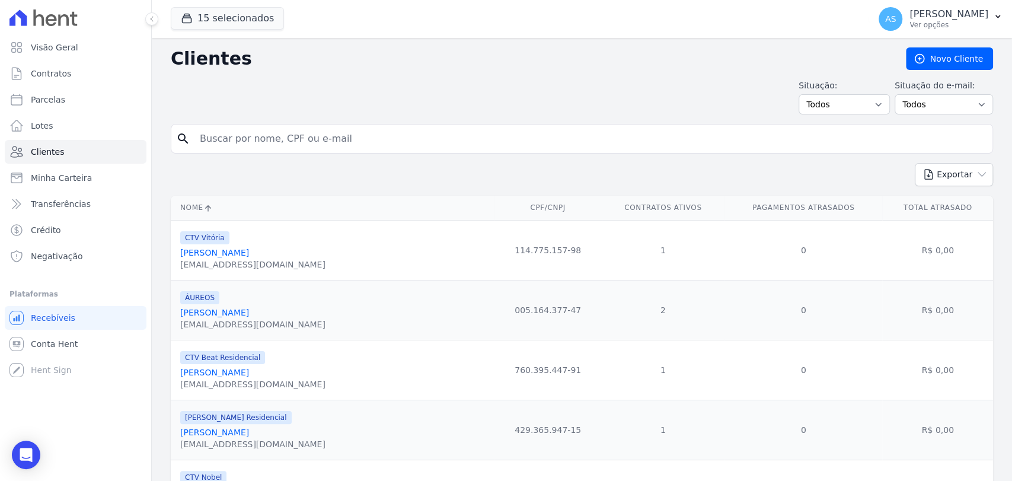
click at [215, 135] on input "search" at bounding box center [590, 139] width 795 height 24
type input "Vinicius da Silva Ferreira"
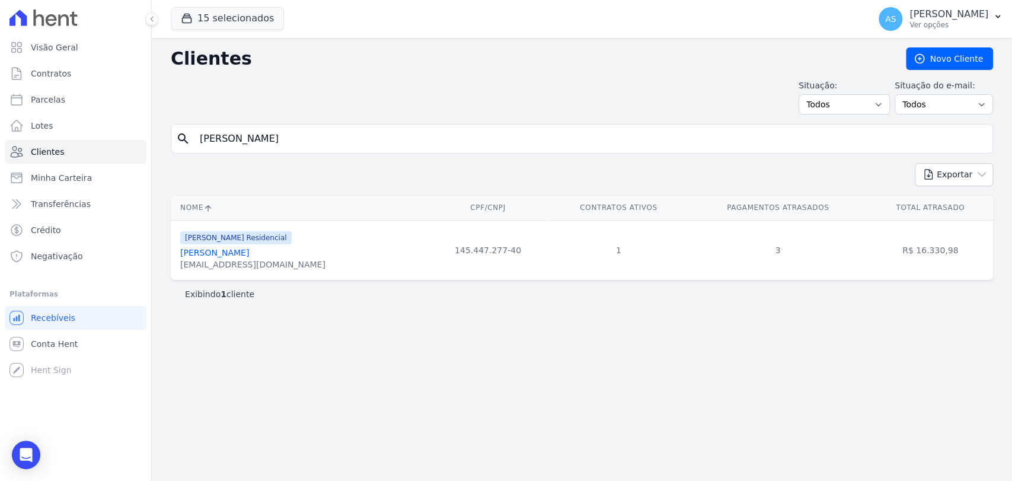
click at [223, 253] on link "Vinicius Da Silva Ferreira" at bounding box center [214, 252] width 69 height 9
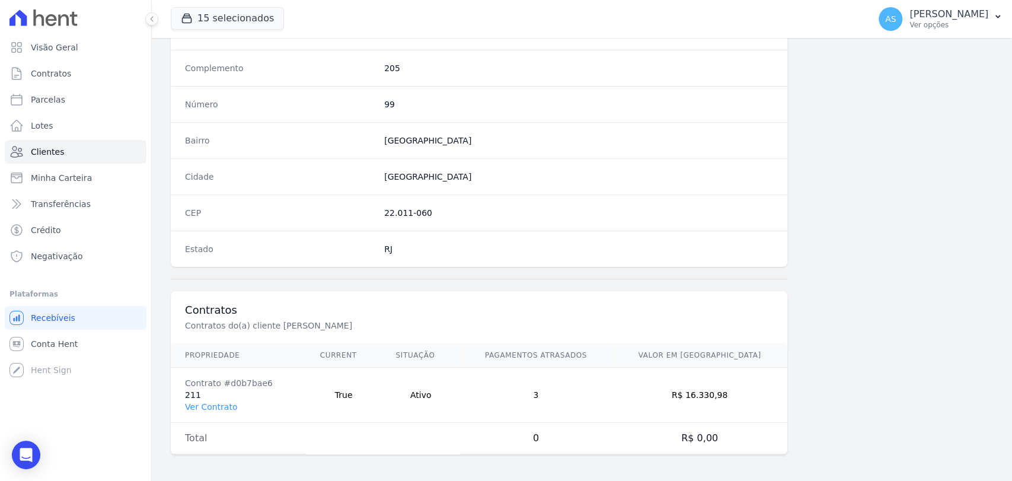
scroll to position [626, 0]
click at [204, 404] on link "Ver Contrato" at bounding box center [211, 406] width 52 height 9
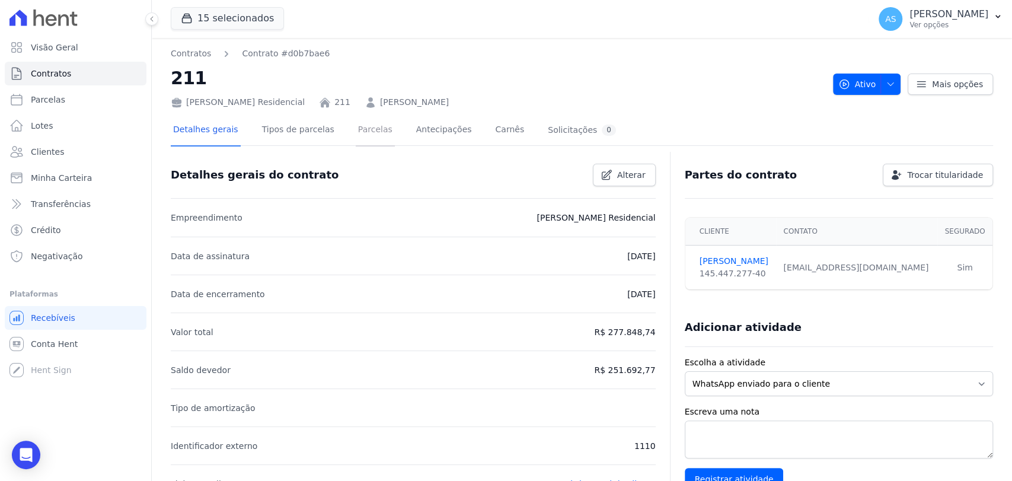
click at [363, 129] on link "Parcelas" at bounding box center [375, 130] width 39 height 31
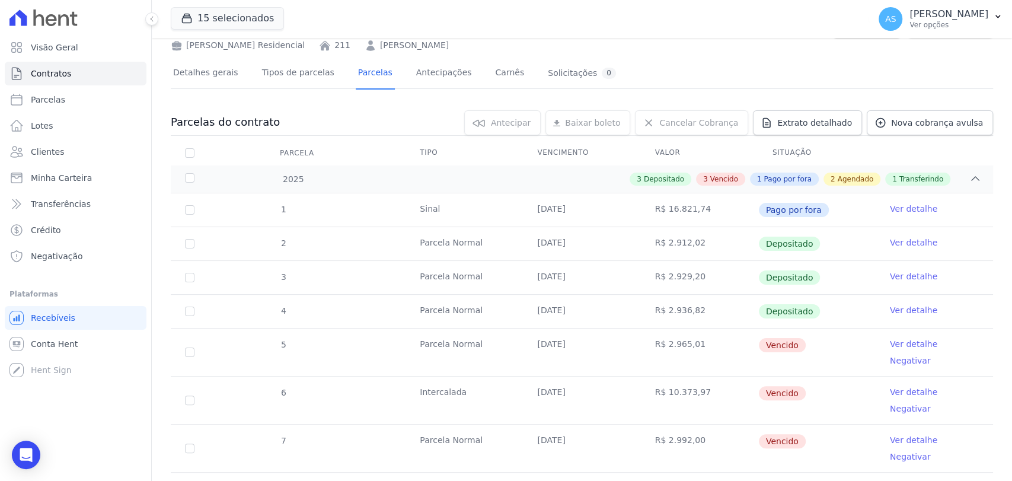
scroll to position [132, 0]
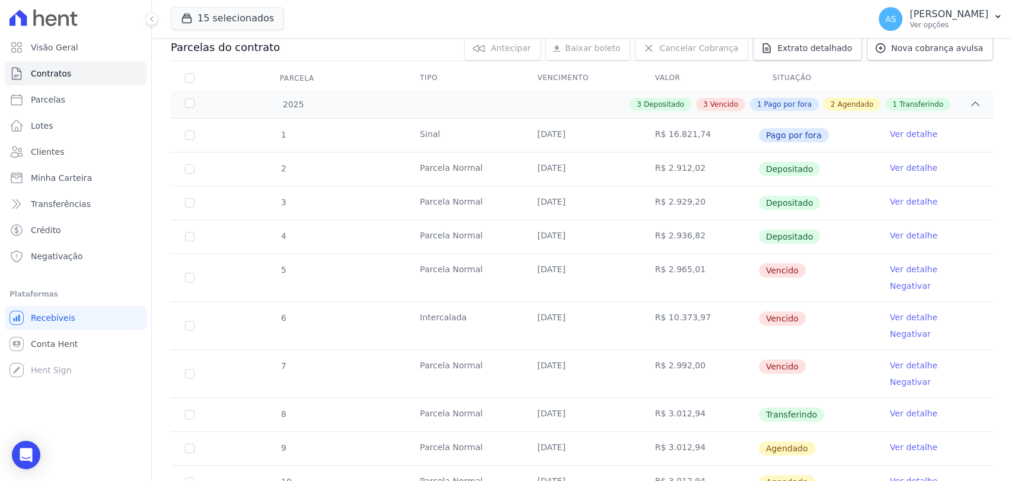
click at [901, 269] on link "Ver detalhe" at bounding box center [913, 269] width 47 height 12
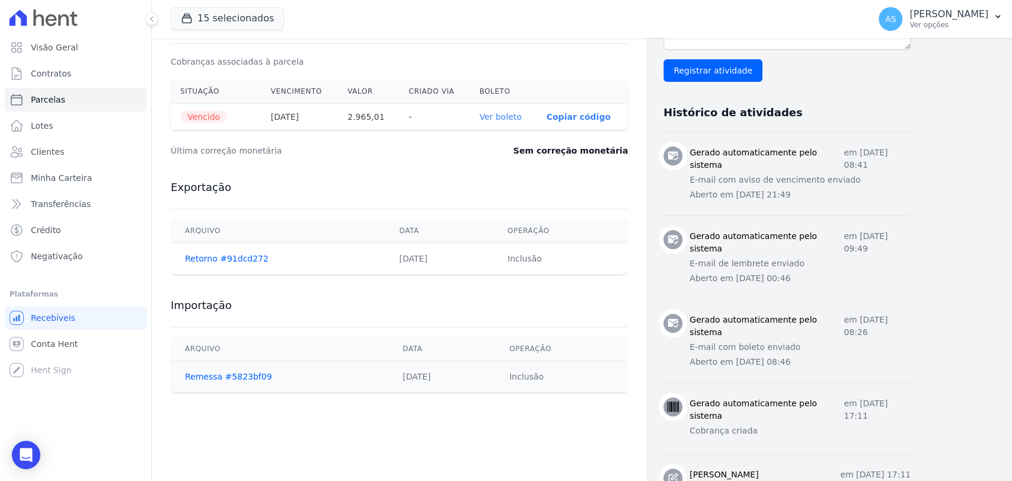
scroll to position [395, 0]
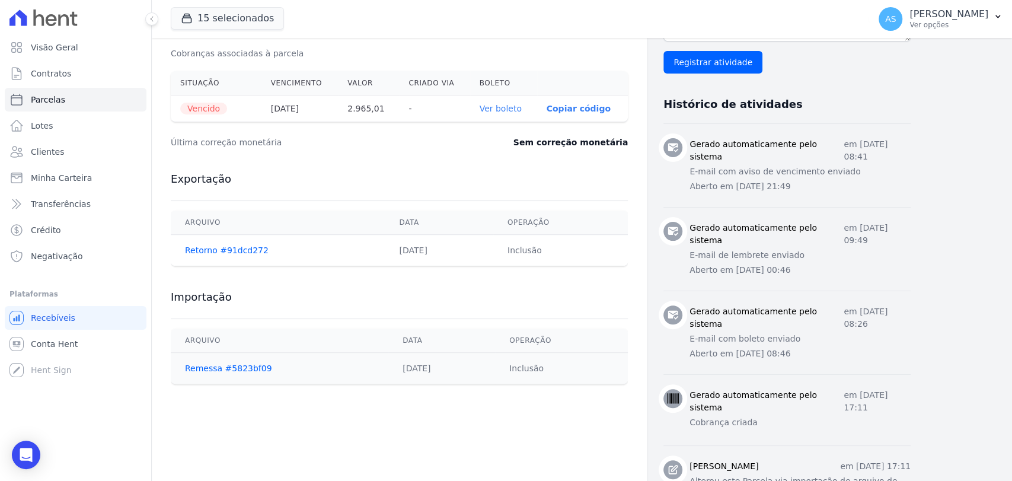
click at [500, 108] on link "Ver boleto" at bounding box center [501, 108] width 42 height 9
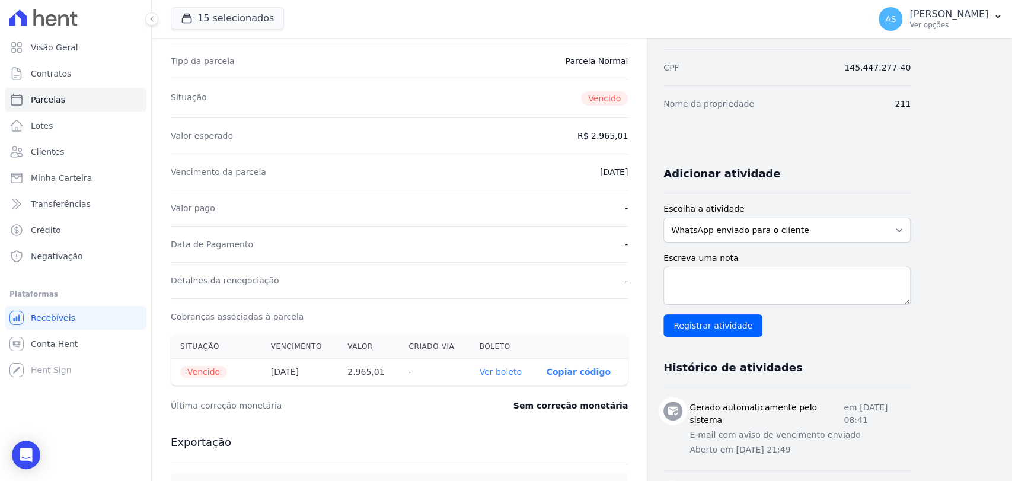
scroll to position [0, 0]
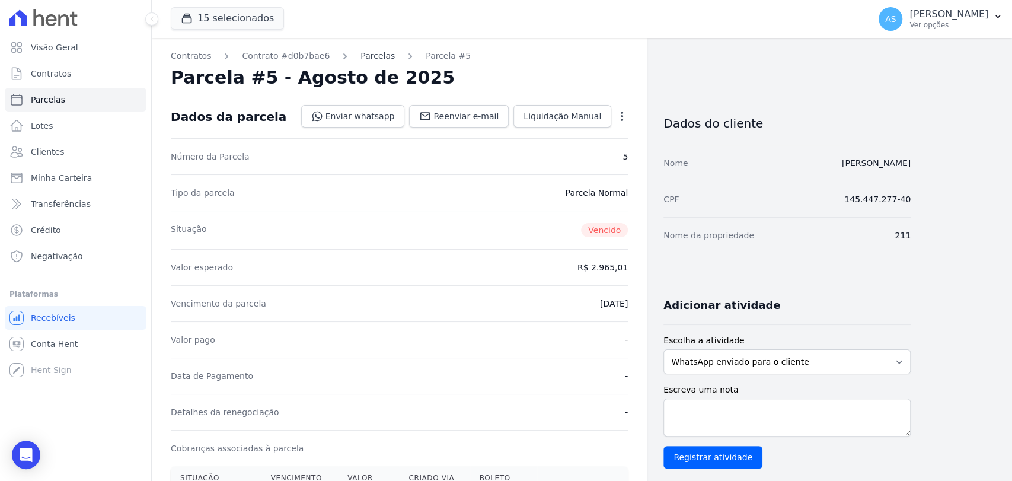
click at [360, 57] on link "Parcelas" at bounding box center [377, 56] width 34 height 12
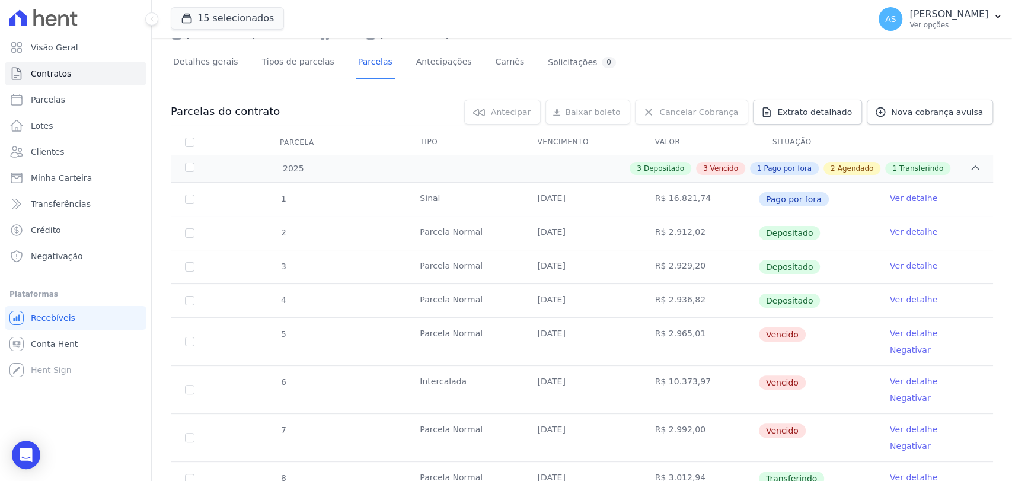
scroll to position [132, 0]
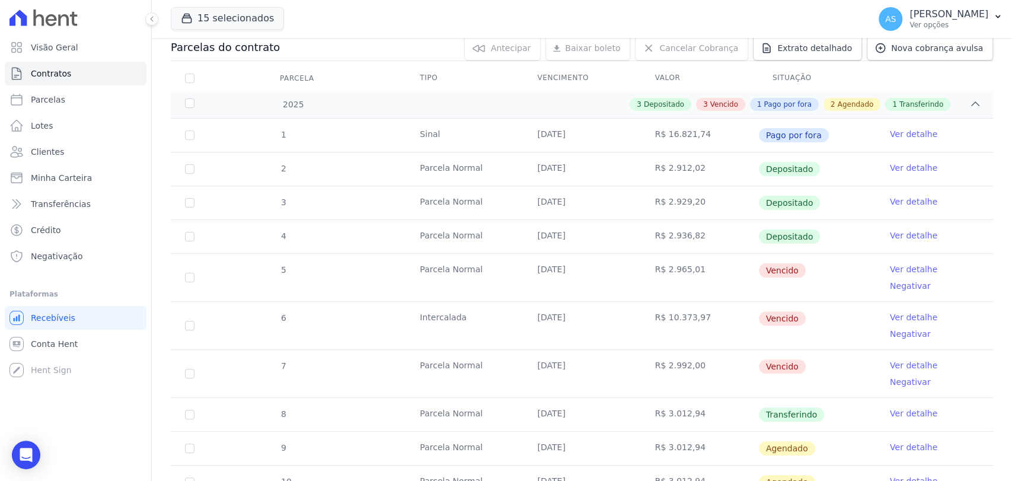
click at [895, 311] on link "Ver detalhe" at bounding box center [913, 317] width 47 height 12
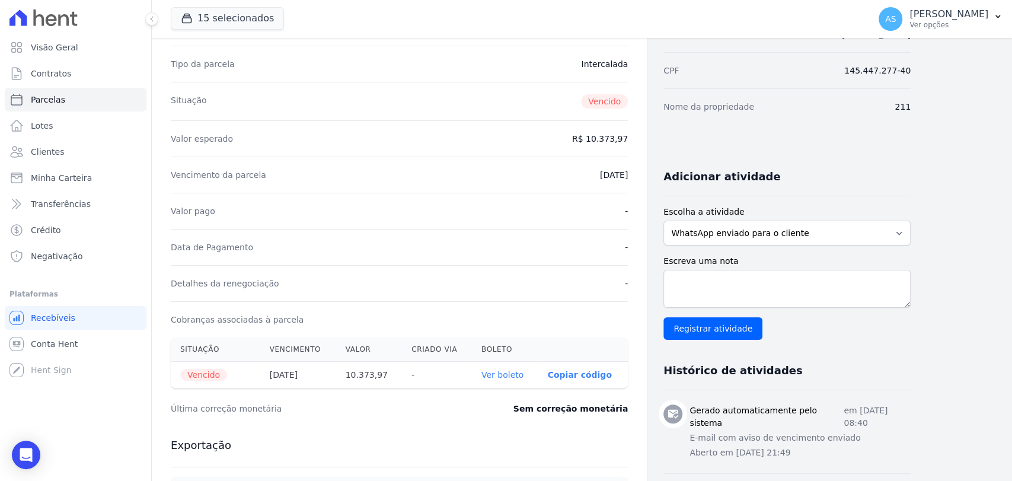
scroll to position [132, 0]
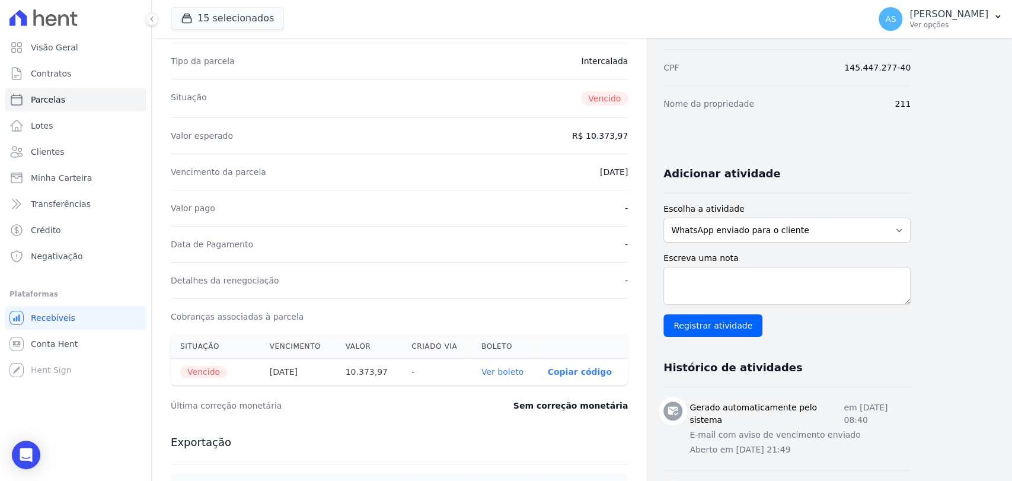
click at [511, 371] on link "Ver boleto" at bounding box center [502, 371] width 42 height 9
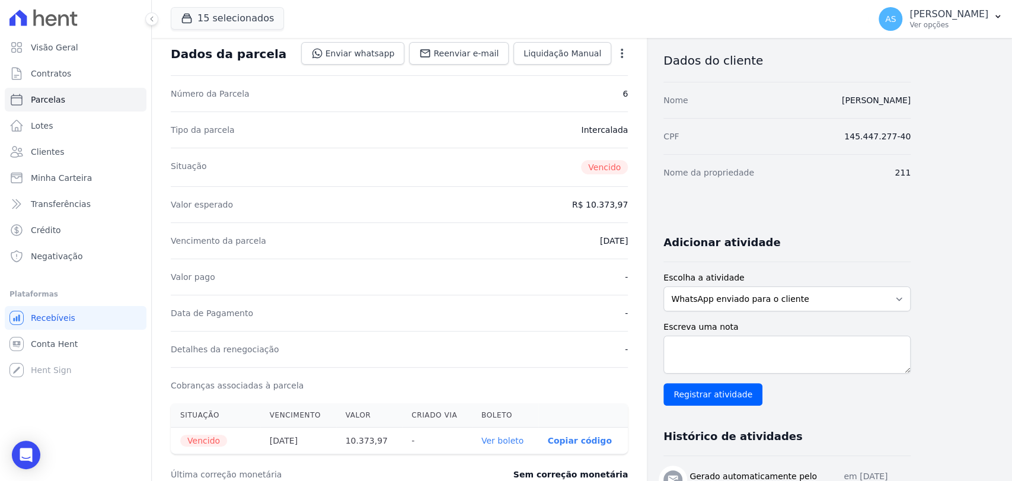
scroll to position [0, 0]
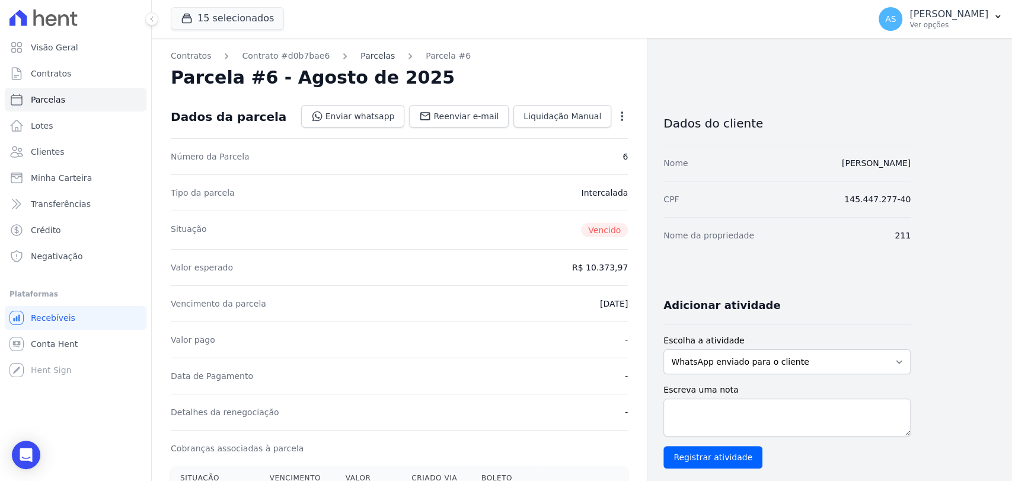
click at [360, 53] on link "Parcelas" at bounding box center [377, 56] width 34 height 12
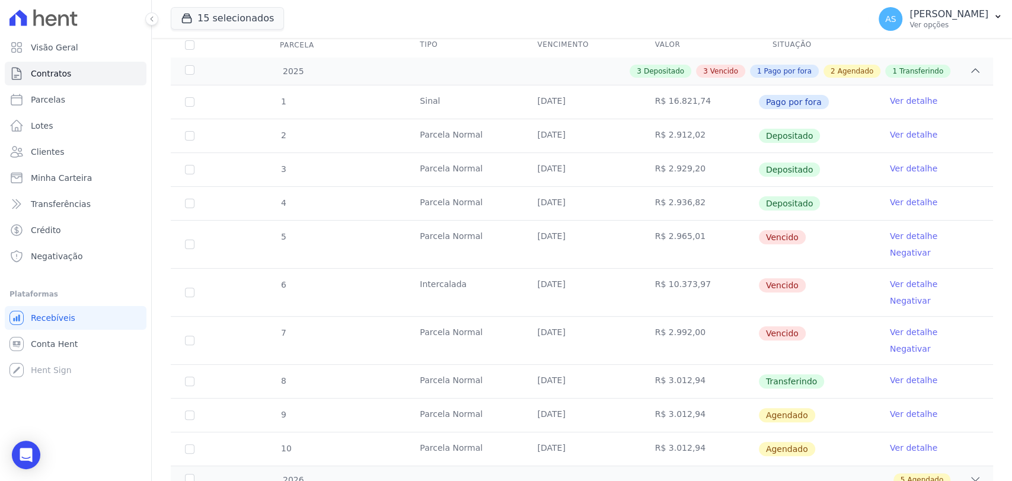
scroll to position [169, 0]
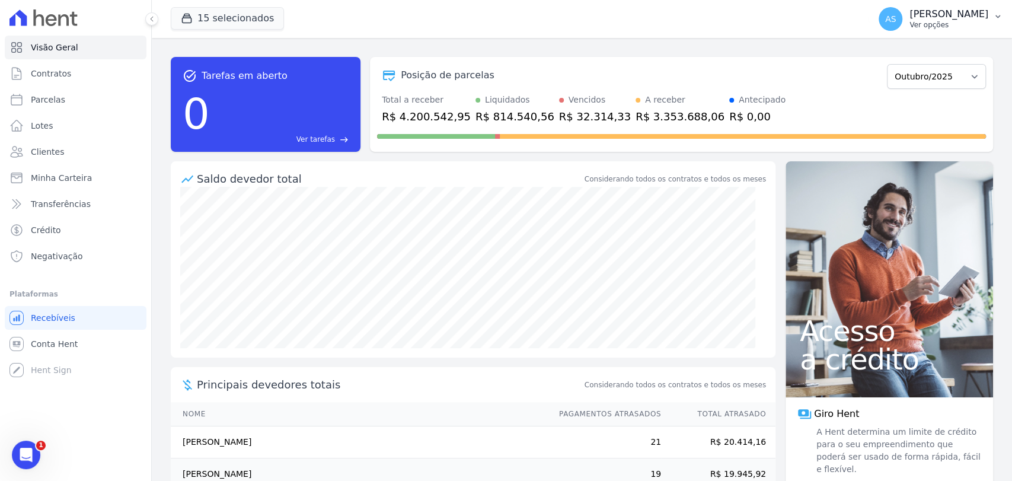
click at [991, 20] on button "AS Andreza Sousa Ver opções" at bounding box center [940, 18] width 143 height 33
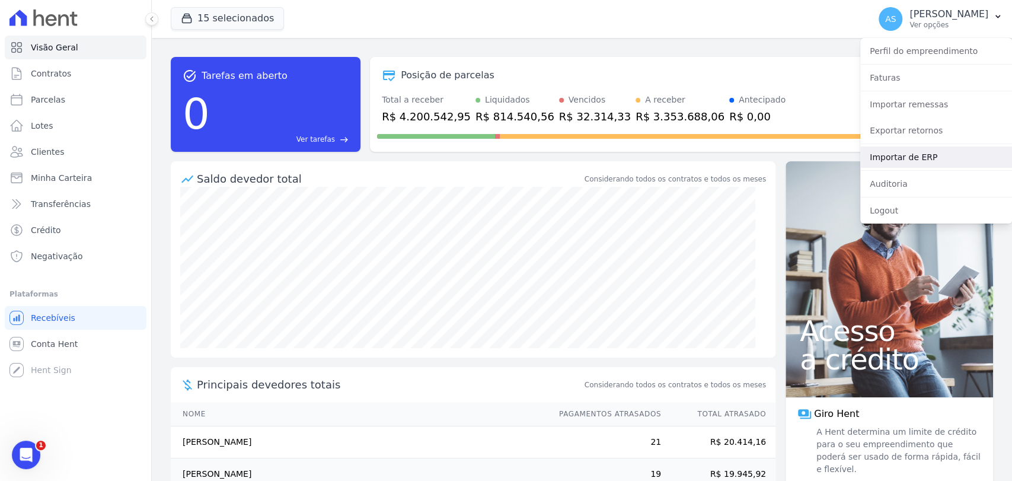
click at [893, 158] on link "Importar de ERP" at bounding box center [936, 156] width 152 height 21
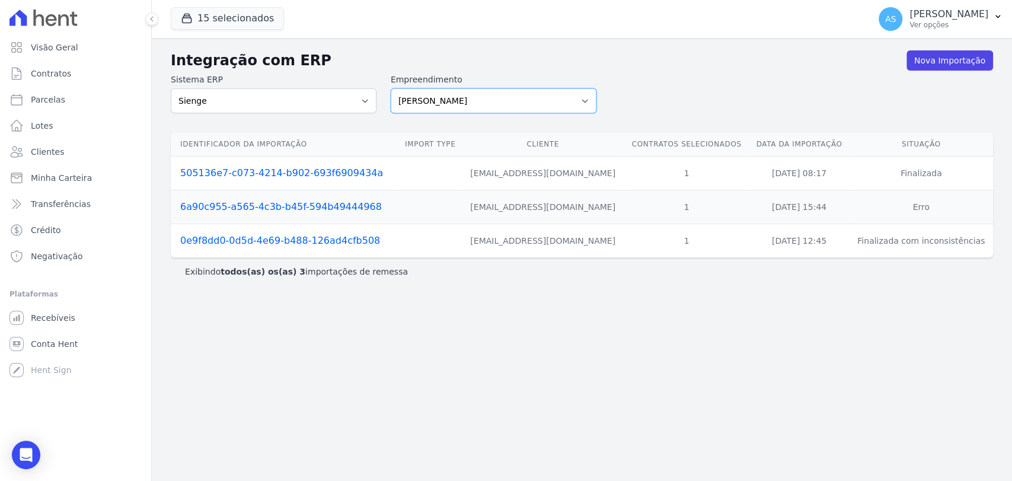
click at [587, 100] on select "Amaré Arpoador Art Prime - Irajá ÁUREOS B. Unique CTV Beat Residencial CTV Mob …" at bounding box center [494, 100] width 206 height 25
select select "07045392-1eb6-4147-b42d-f514e16f5719"
click at [391, 88] on select "Amaré Arpoador Art Prime - Irajá ÁUREOS B. Unique CTV Beat Residencial CTV Mob …" at bounding box center [494, 100] width 206 height 25
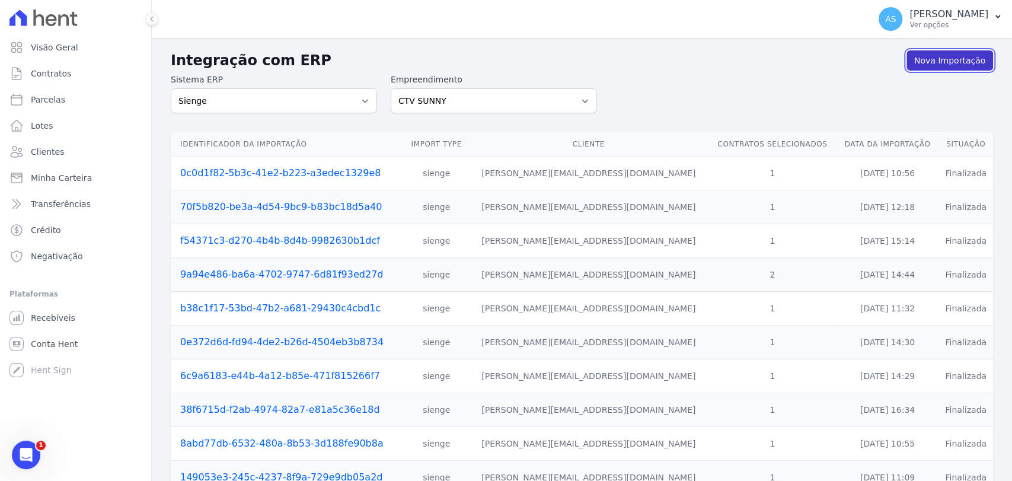
click at [940, 56] on link "Nova Importação" at bounding box center [949, 60] width 87 height 20
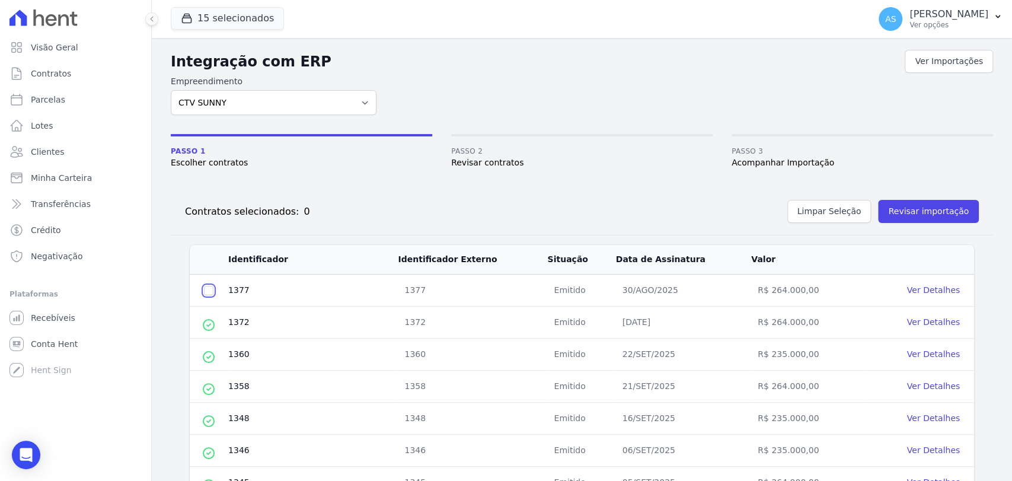
click at [209, 291] on input "checkbox" at bounding box center [208, 290] width 9 height 9
checkbox input "true"
click at [902, 210] on button "Revisar importação" at bounding box center [928, 211] width 101 height 23
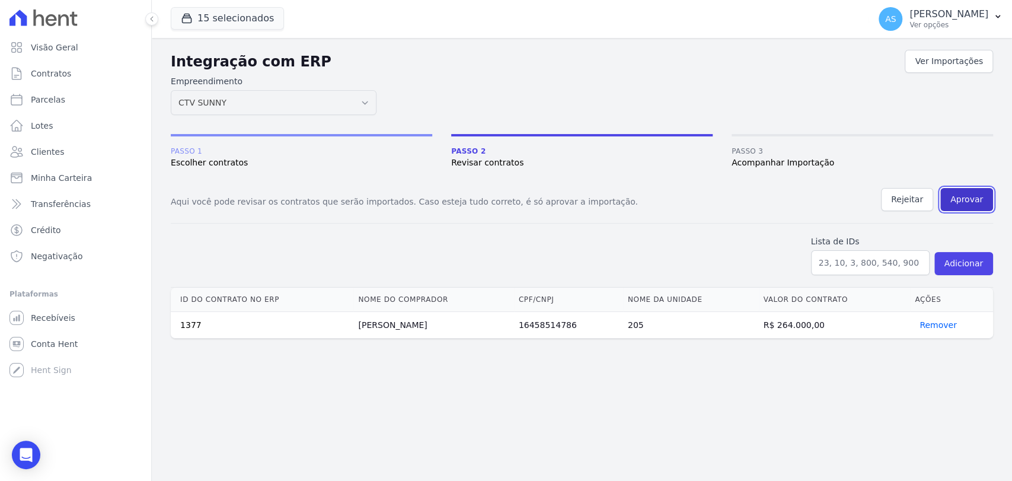
click at [969, 197] on button "Aprovar" at bounding box center [966, 199] width 53 height 23
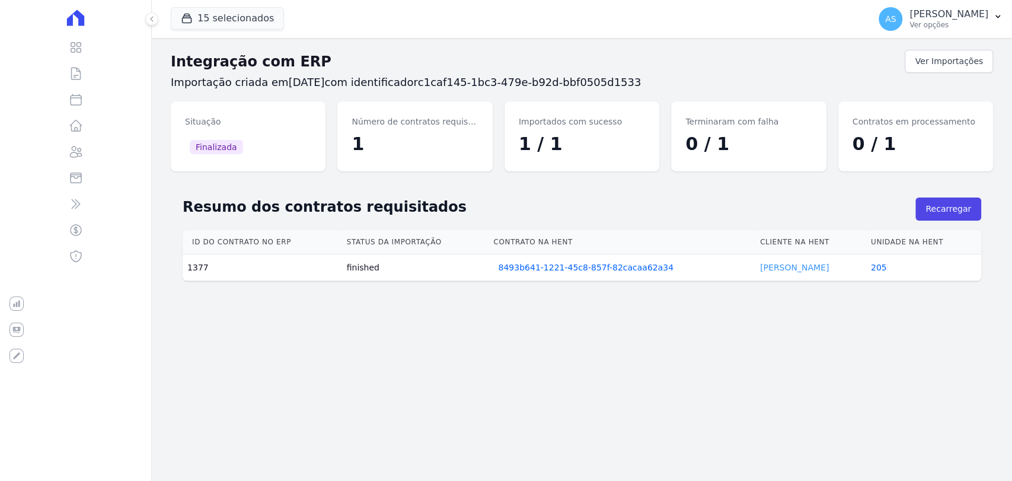
click at [782, 266] on link "Bianca Pereira" at bounding box center [794, 267] width 69 height 9
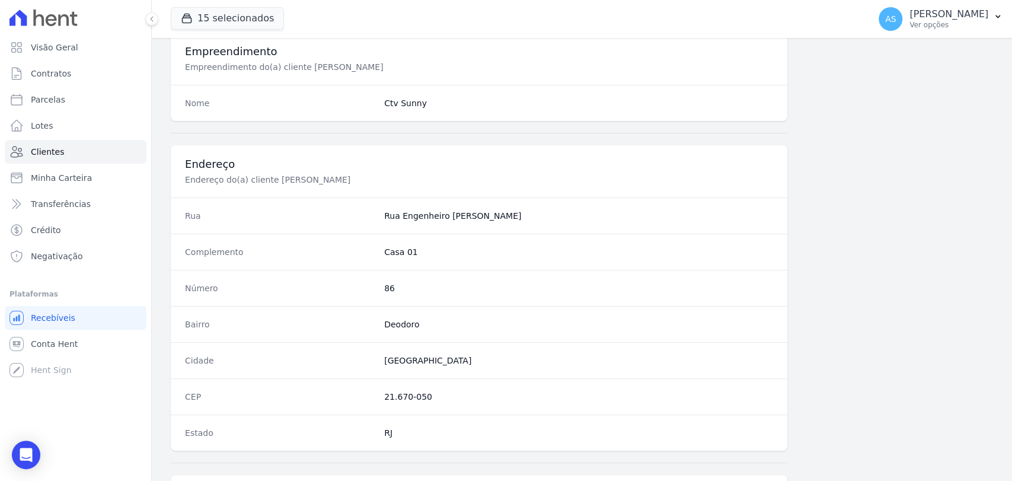
scroll to position [626, 0]
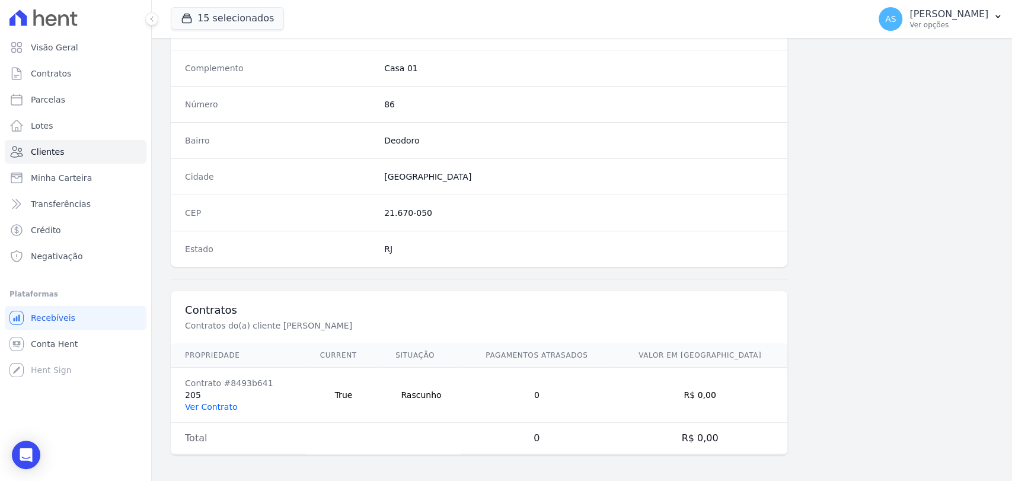
click at [196, 404] on link "Ver Contrato" at bounding box center [211, 406] width 52 height 9
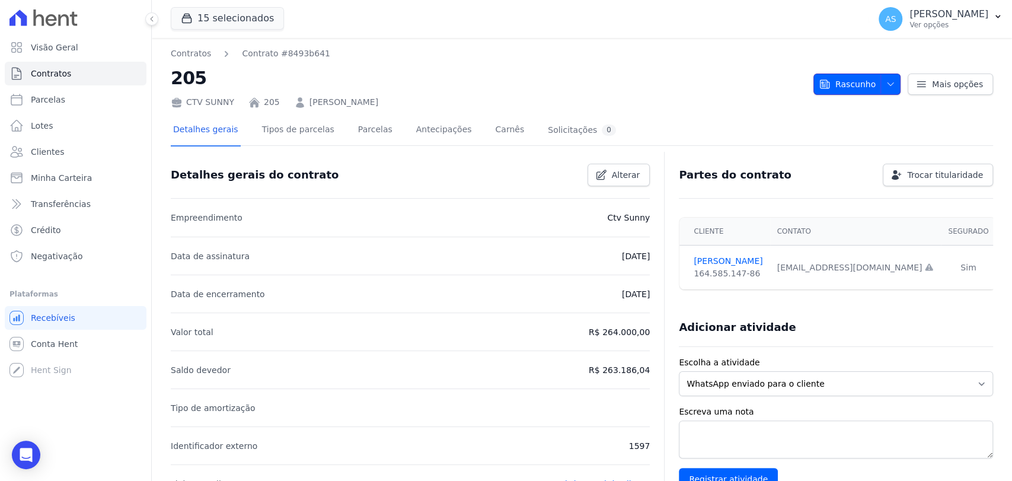
click at [889, 79] on button "Rascunho" at bounding box center [856, 84] width 87 height 21
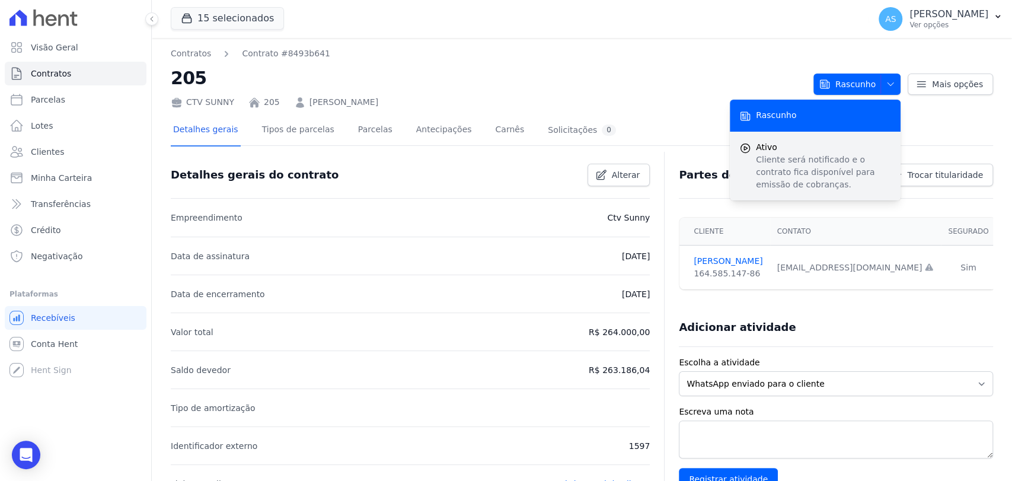
click at [799, 177] on p "Cliente será notificado e o contrato fica disponível para emissão de cobranças." at bounding box center [823, 172] width 135 height 37
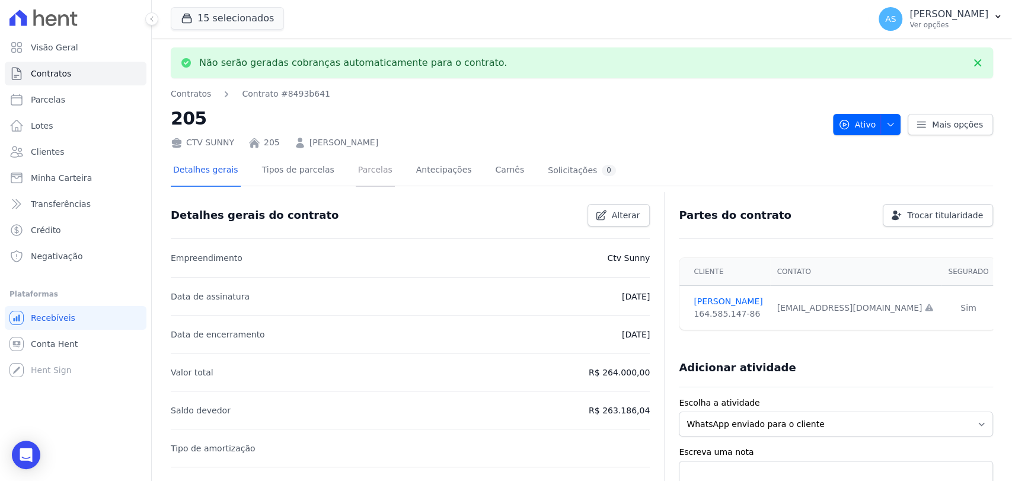
click at [356, 164] on link "Parcelas" at bounding box center [375, 170] width 39 height 31
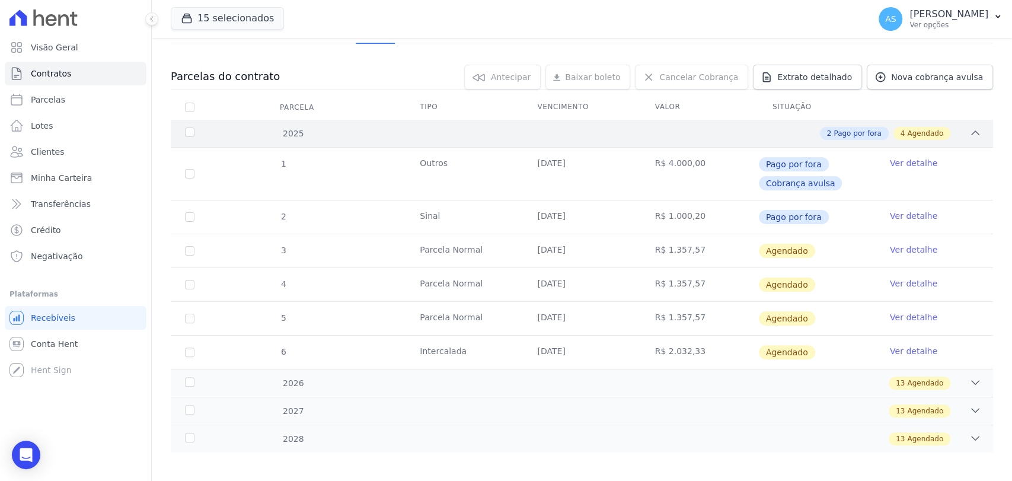
scroll to position [109, 0]
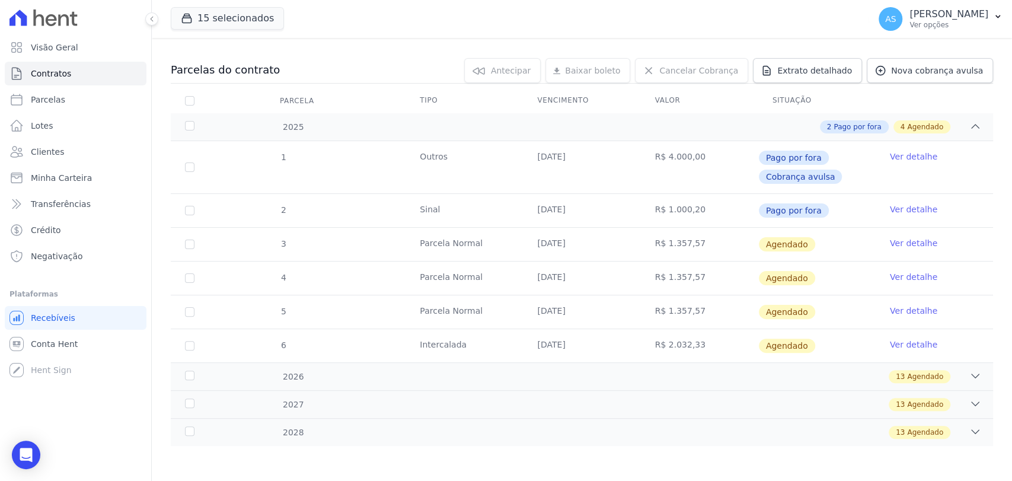
click at [913, 245] on link "Ver detalhe" at bounding box center [913, 243] width 47 height 12
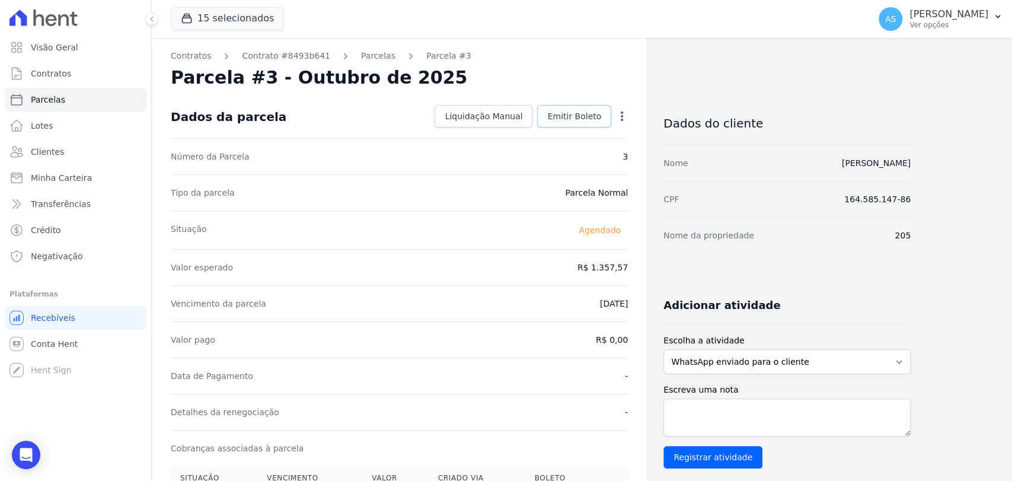
click at [571, 115] on span "Emitir Boleto" at bounding box center [574, 116] width 54 height 12
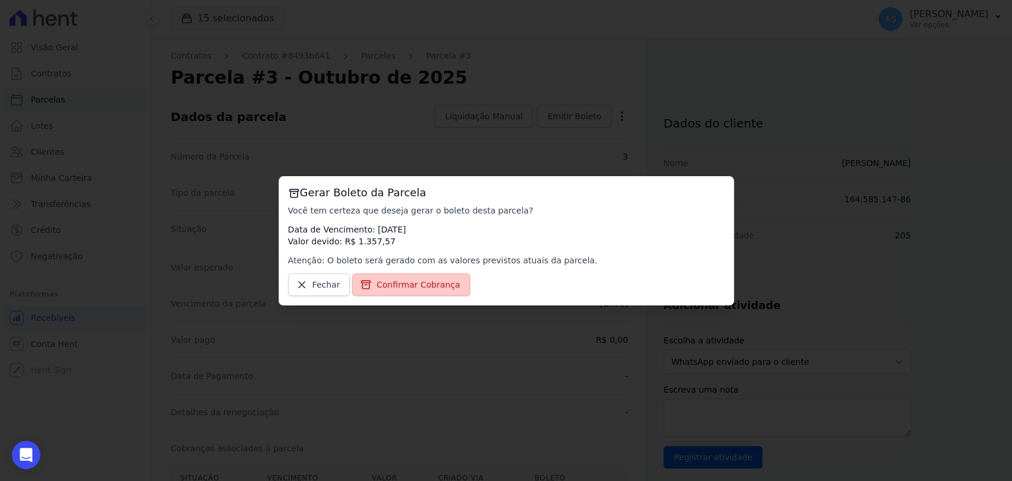
click at [427, 281] on span "Confirmar Cobrança" at bounding box center [418, 285] width 84 height 12
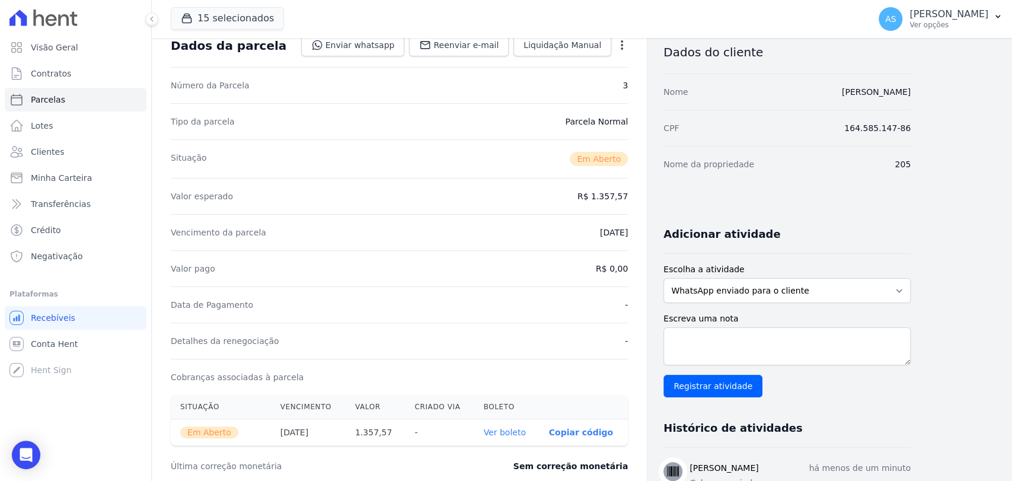
scroll to position [263, 0]
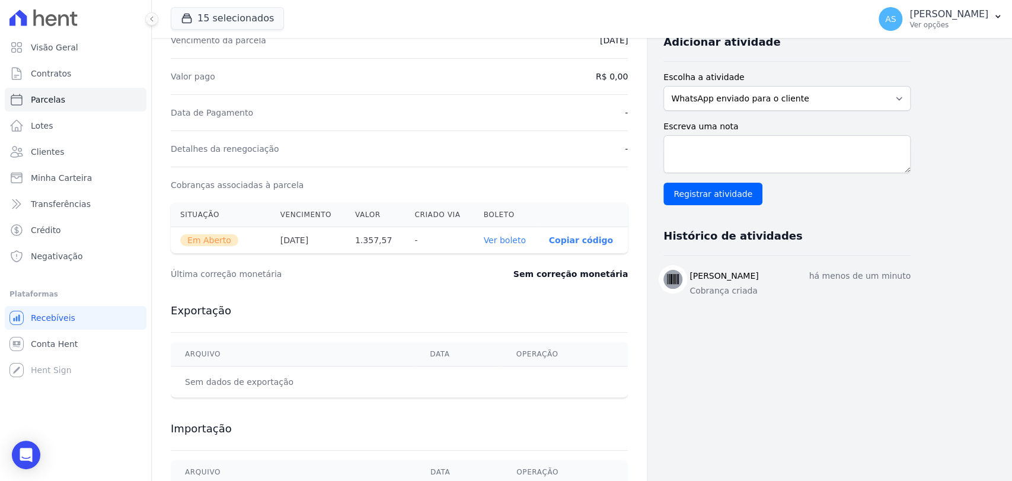
click at [515, 240] on link "Ver boleto" at bounding box center [504, 239] width 42 height 9
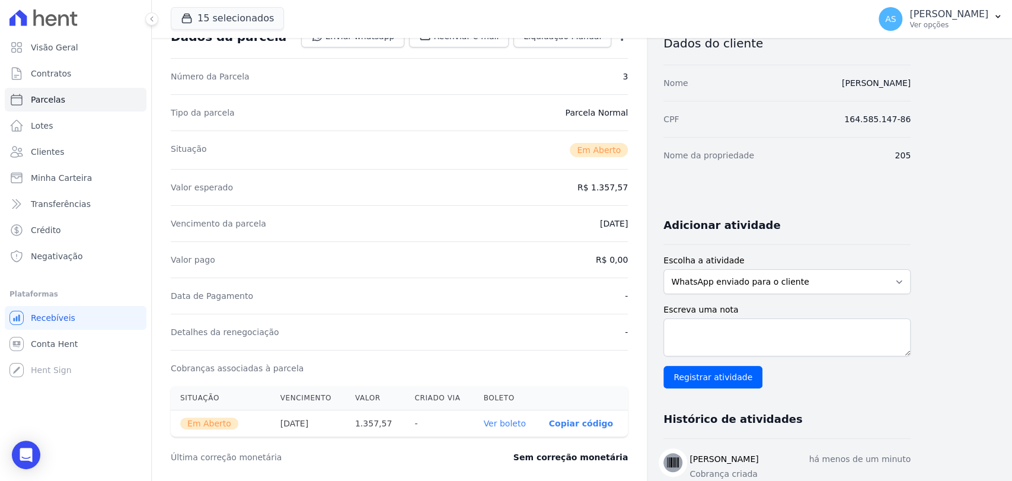
scroll to position [0, 0]
